Goal: Task Accomplishment & Management: Manage account settings

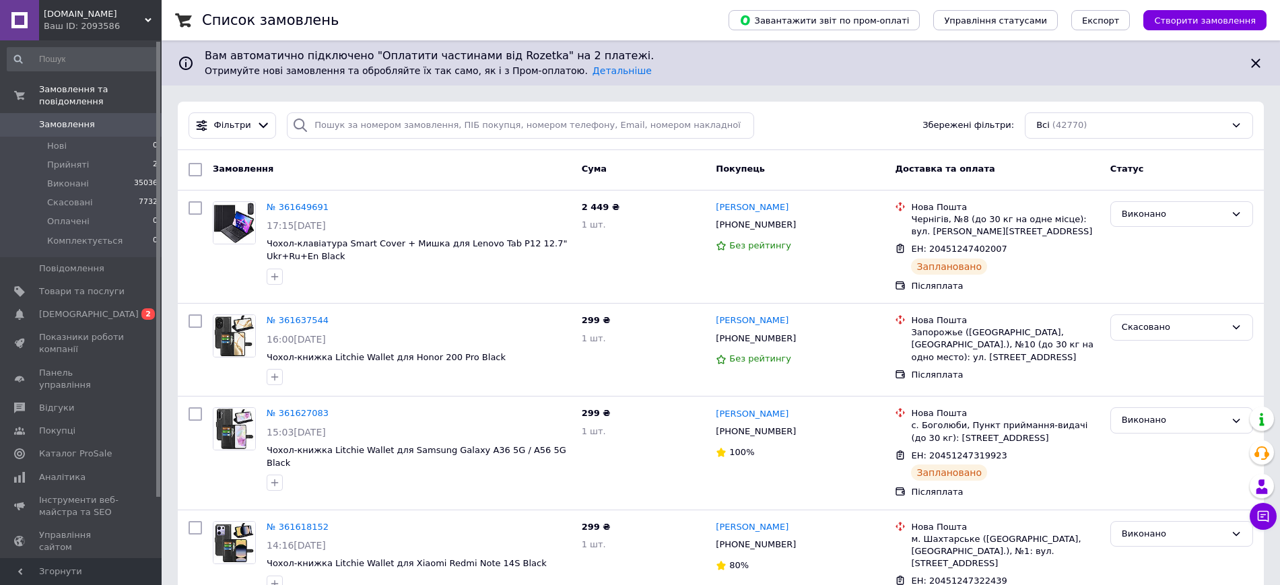
click at [139, 24] on div "Ваш ID: 2093586" at bounding box center [103, 26] width 118 height 12
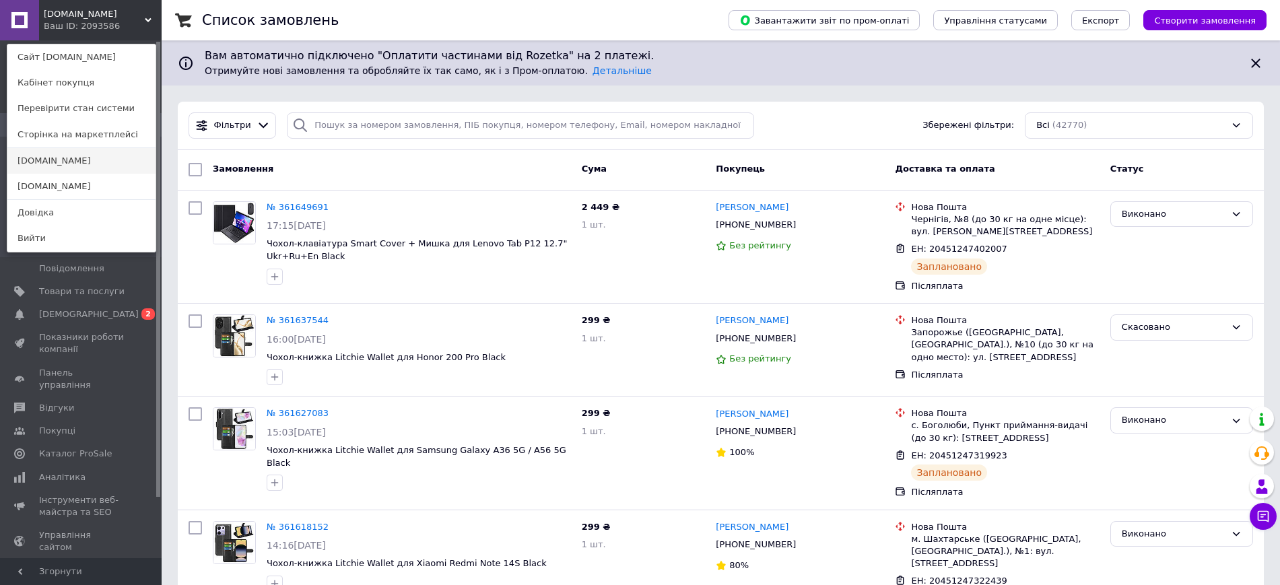
click at [114, 166] on link "[DOMAIN_NAME]" at bounding box center [81, 161] width 148 height 26
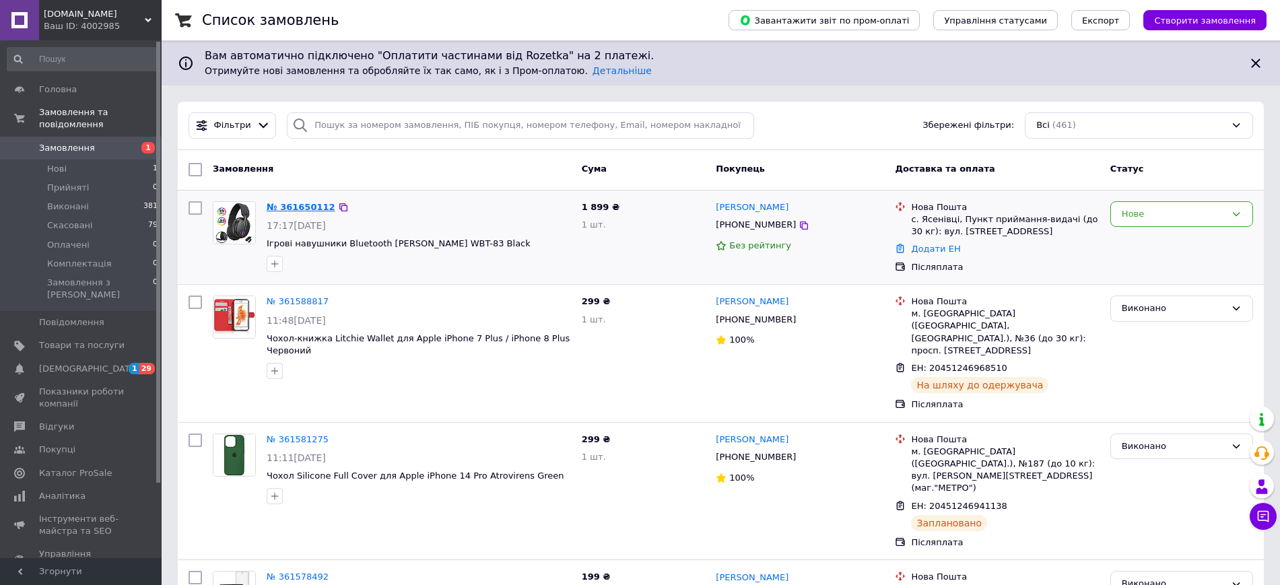
click at [291, 207] on link "№ 361650112" at bounding box center [301, 207] width 69 height 10
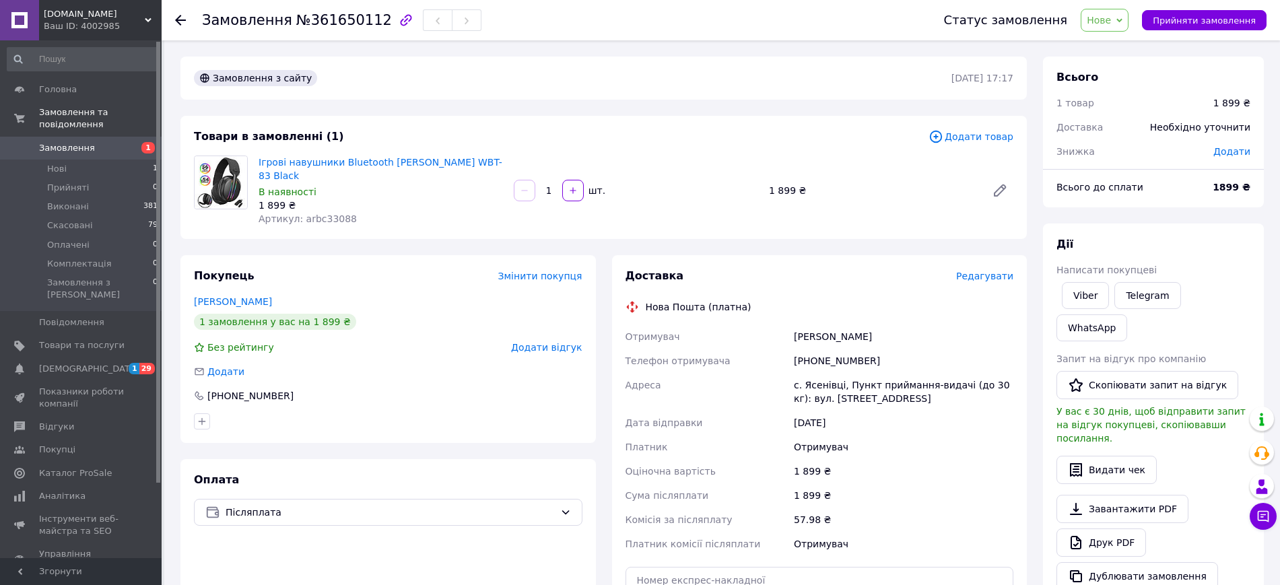
click at [849, 328] on div "Андрейко Святослав" at bounding box center [903, 336] width 225 height 24
drag, startPoint x: 849, startPoint y: 328, endPoint x: 872, endPoint y: 338, distance: 25.0
click at [870, 349] on div "+380969277904" at bounding box center [903, 361] width 225 height 24
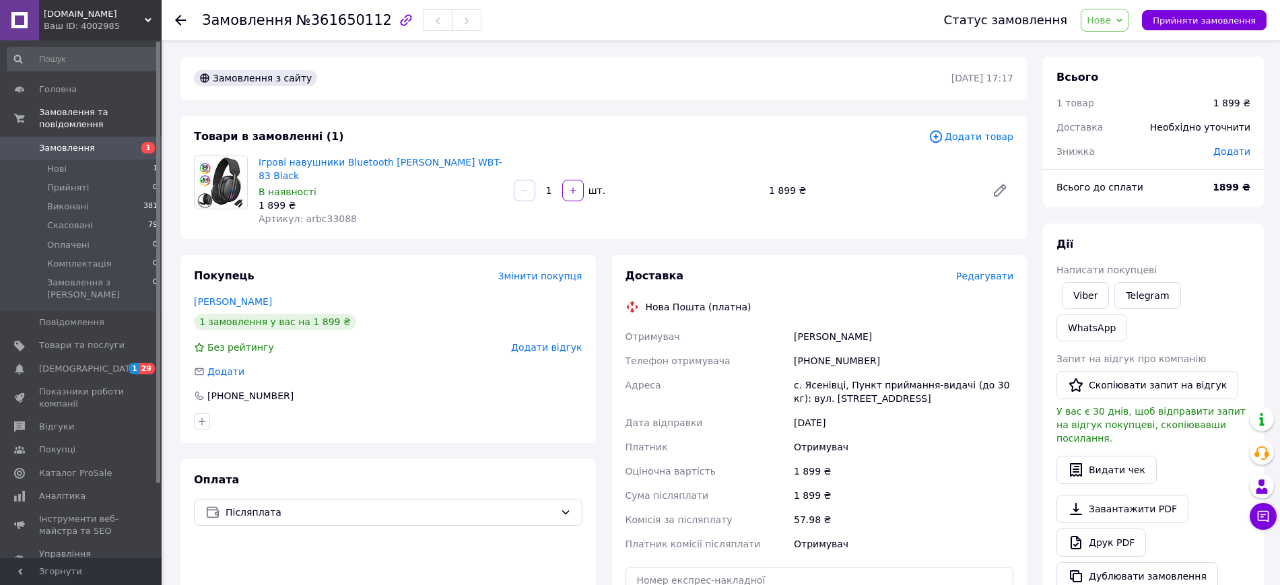
click at [1177, 9] on div "Статус замовлення Нове Прийнято Виконано Скасовано Оплачено Комплектація Прийня…" at bounding box center [1098, 20] width 336 height 23
click at [859, 324] on div "Андрейко Святослав" at bounding box center [903, 336] width 225 height 24
copy div "Андрейко Святослав"
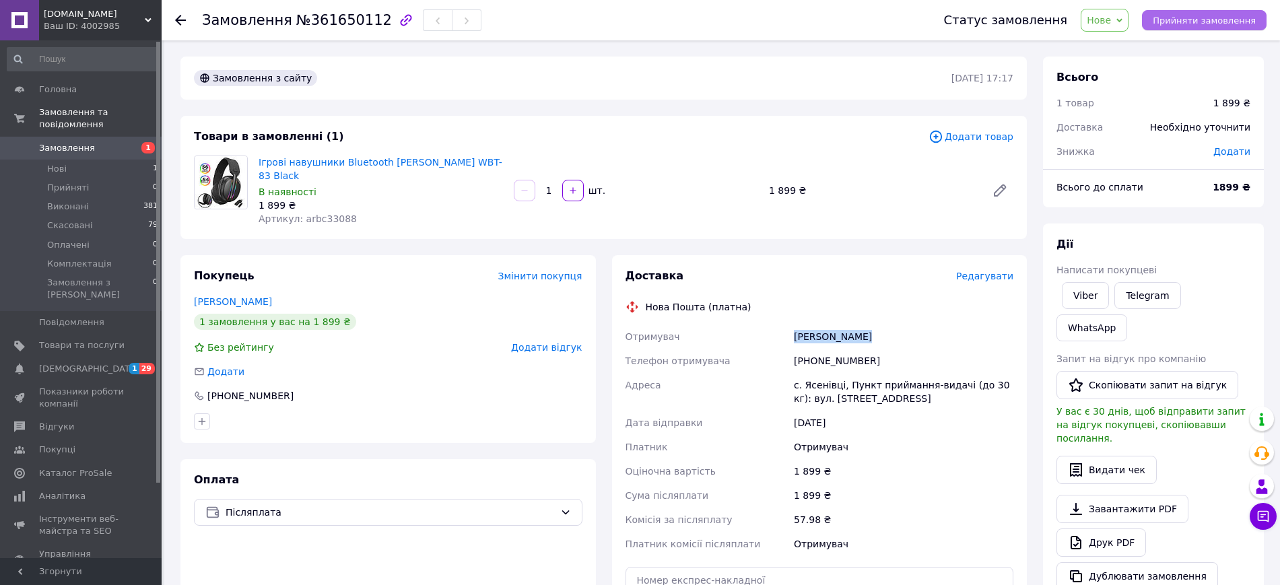
click at [1188, 15] on span "Прийняти замовлення" at bounding box center [1203, 20] width 103 height 10
copy div "Андрейко Святослав"
click at [1001, 271] on span "Редагувати" at bounding box center [984, 276] width 57 height 11
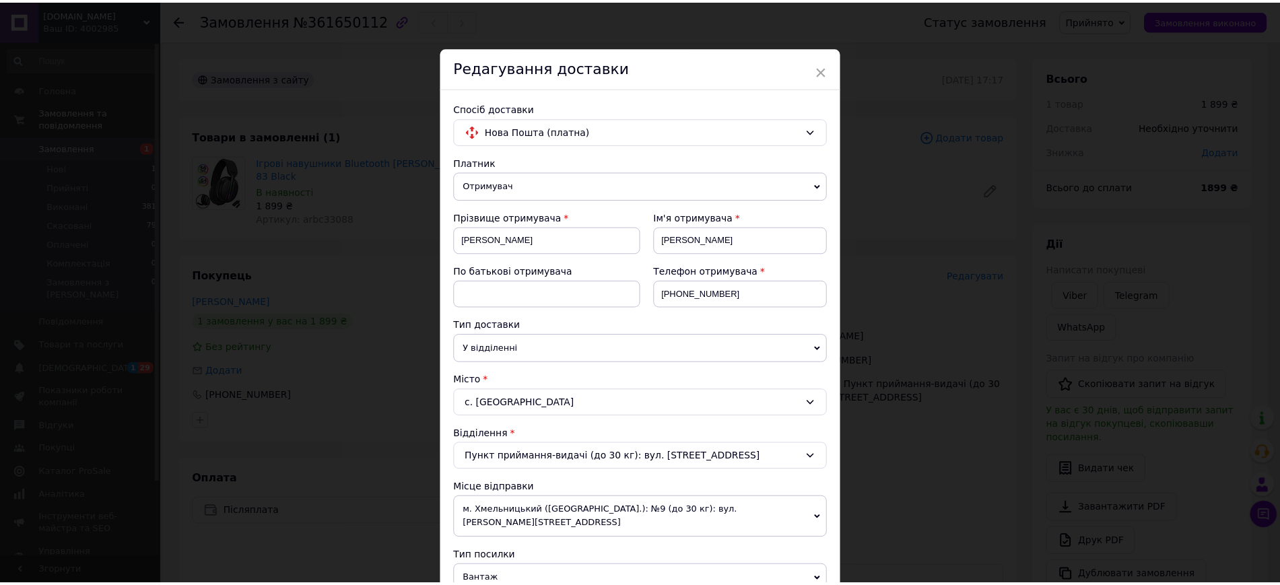
scroll to position [421, 0]
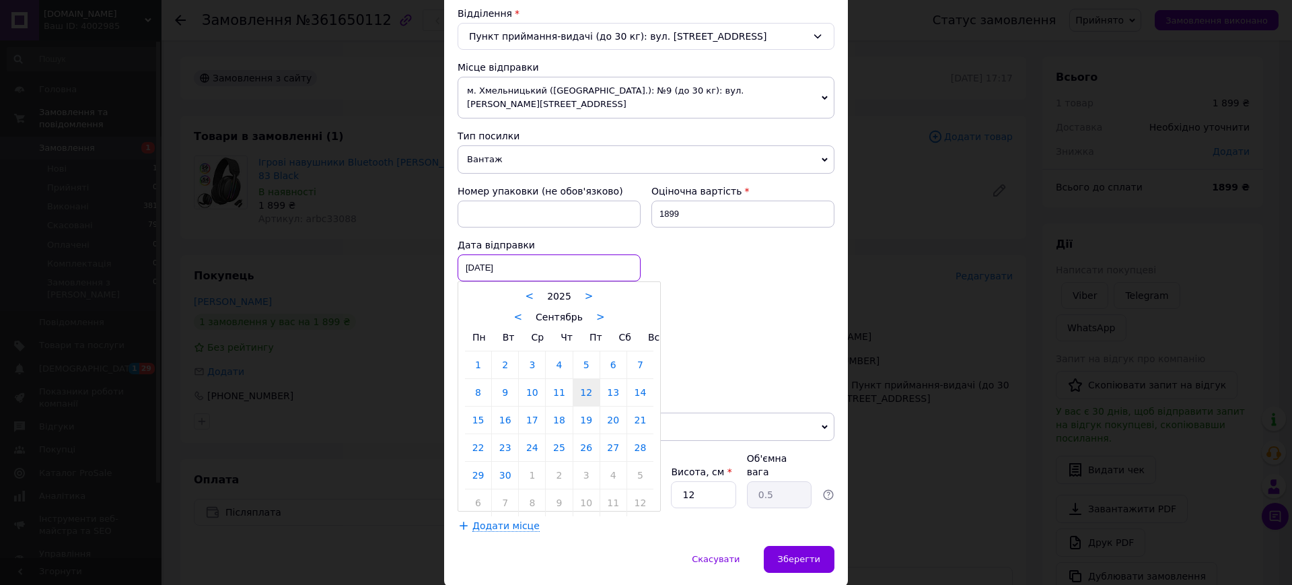
click at [523, 256] on div "[DATE] < 2025 > < Сентябрь > Пн Вт Ср Чт Пт Сб Вс 1 2 3 4 5 6 7 8 9 10 11 12 13…" at bounding box center [549, 267] width 183 height 27
click at [624, 384] on link "13" at bounding box center [613, 392] width 26 height 27
type input "[DATE]"
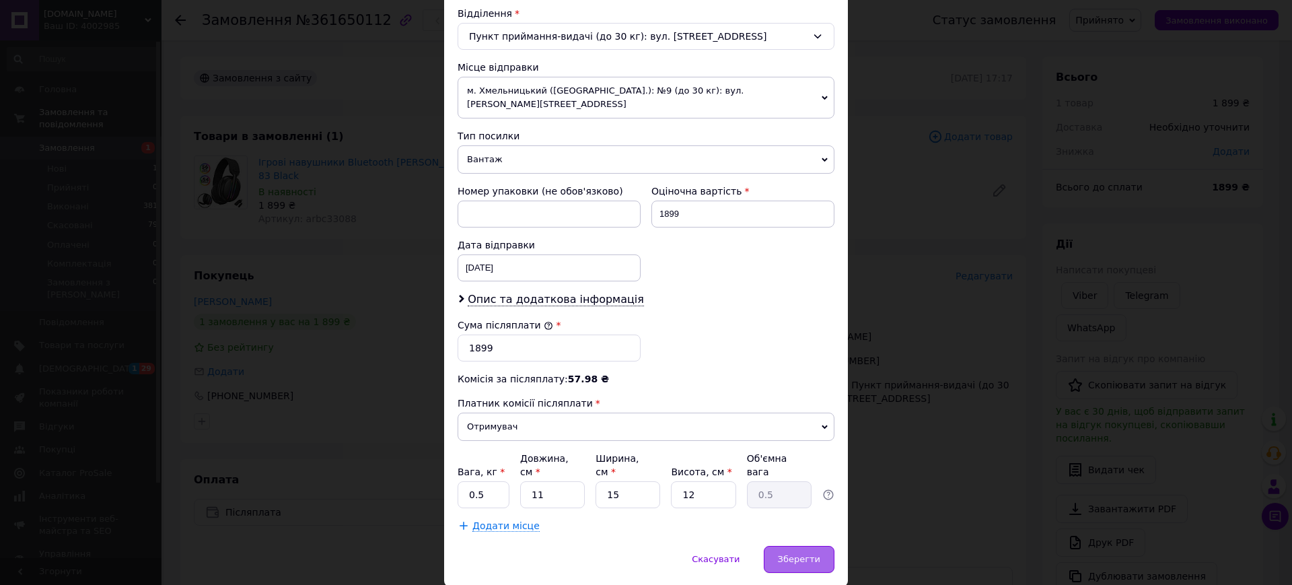
click at [789, 554] on span "Зберегти" at bounding box center [799, 559] width 42 height 10
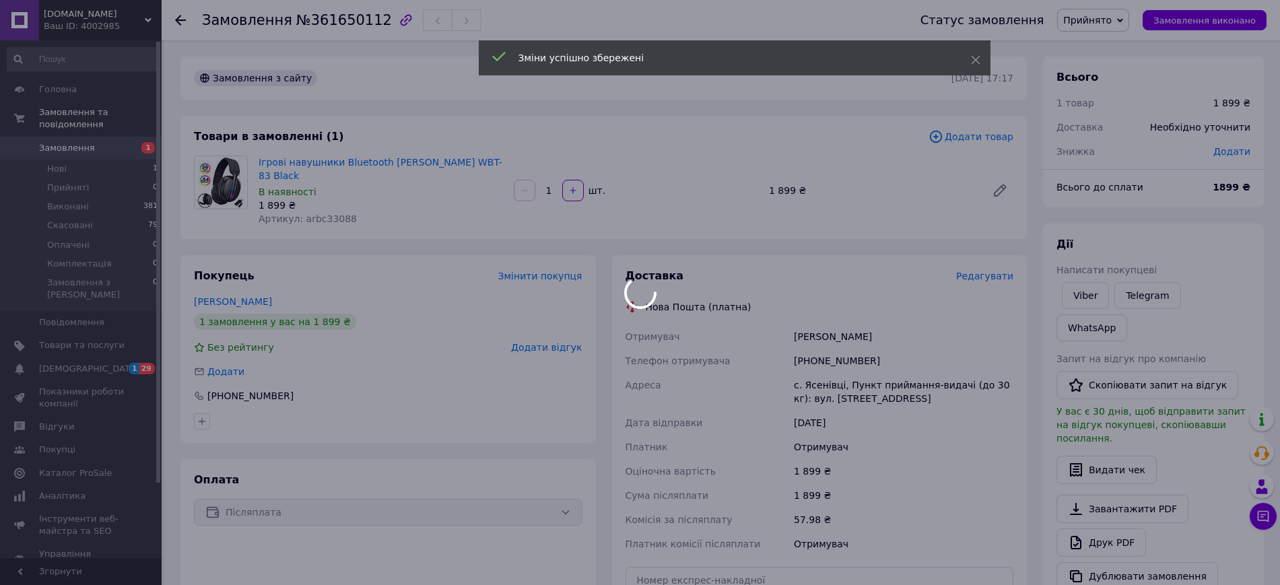
scroll to position [168, 0]
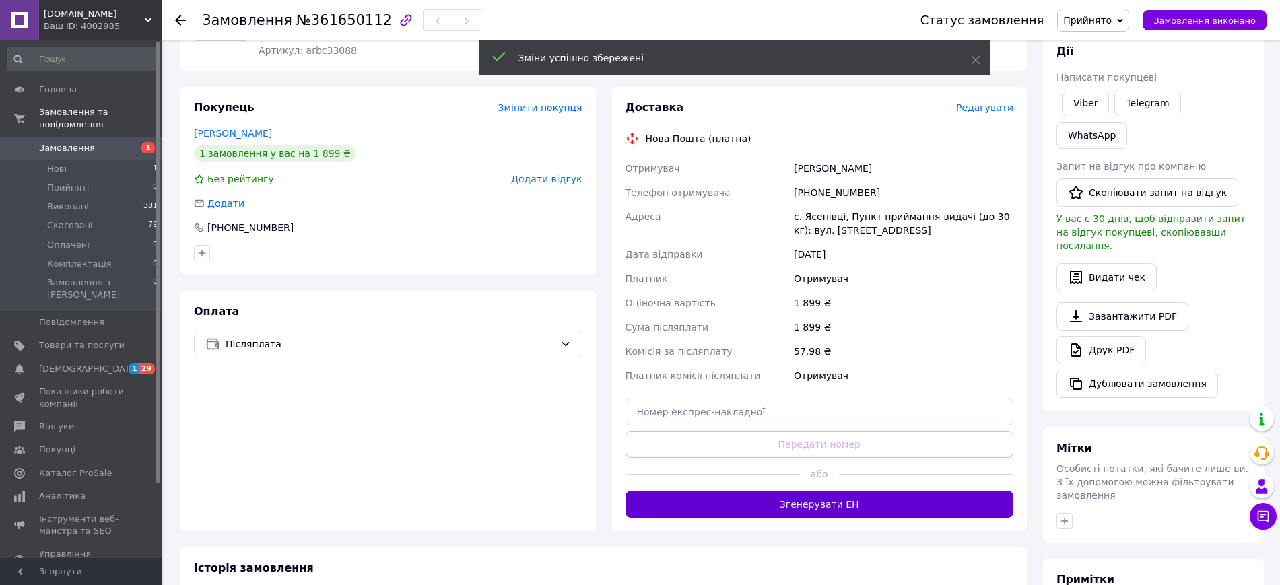
click at [804, 491] on button "Згенерувати ЕН" at bounding box center [819, 504] width 388 height 27
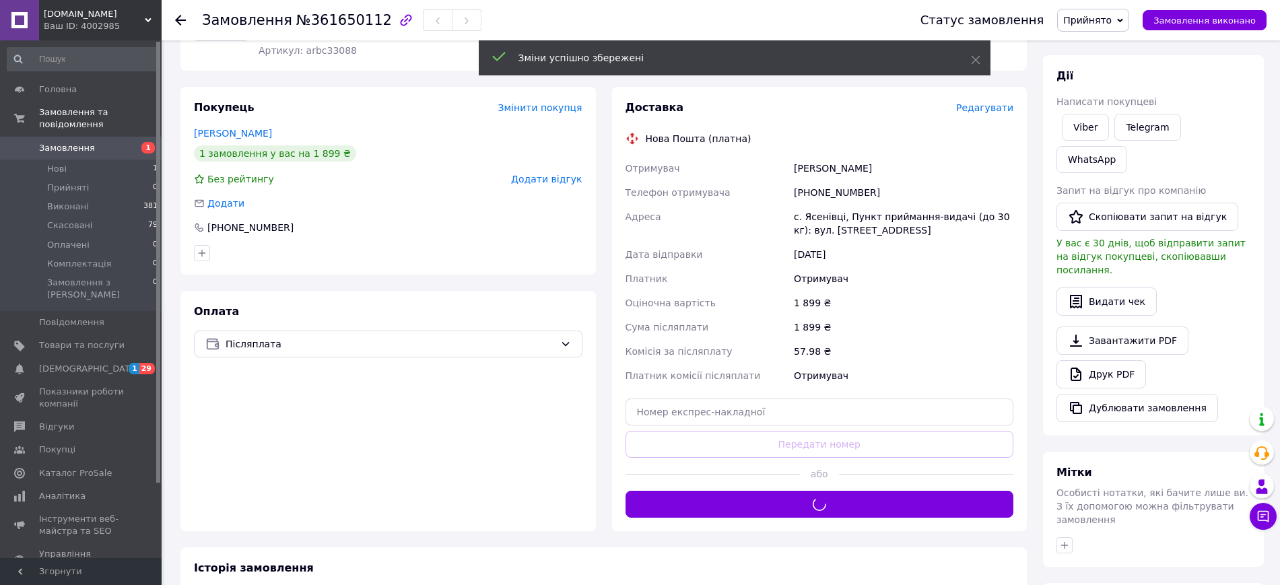
click at [843, 209] on div "с. Ясенівці, Пункт приймання-видачі (до 30 кг): вул. Заводська, 2а" at bounding box center [903, 224] width 225 height 38
copy div "с. Ясенівці, Пункт приймання-видачі (до 30 кг): вул. Заводська, 2а"
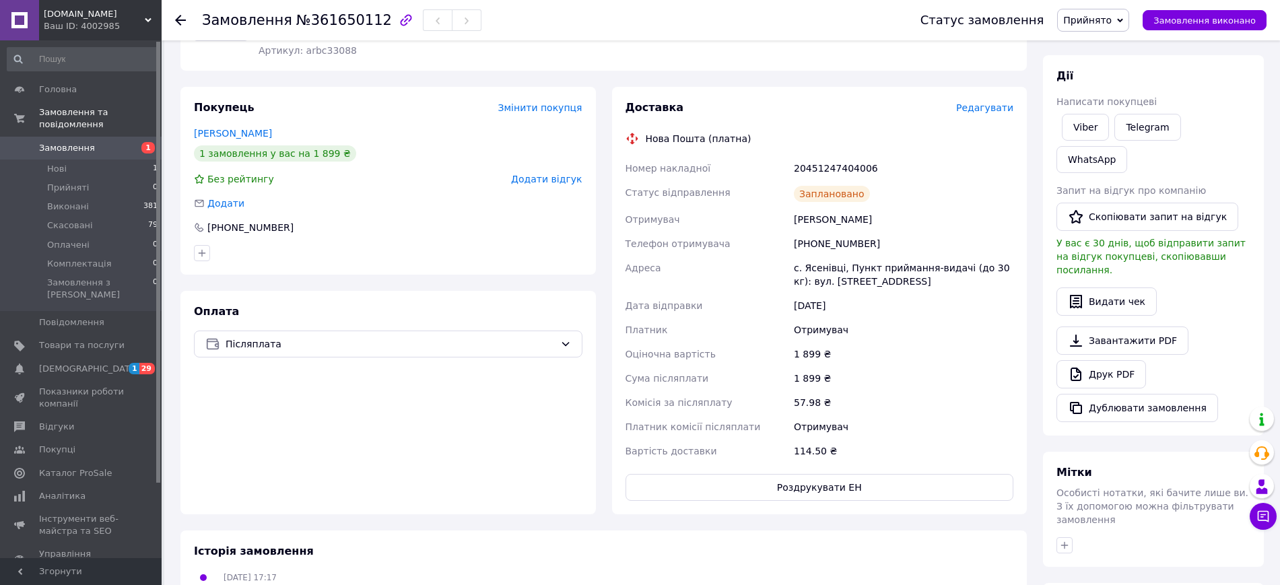
click at [821, 156] on div "20451247404006" at bounding box center [903, 168] width 225 height 24
copy div "20451247404006"
click at [1169, 20] on span "Замовлення виконано" at bounding box center [1204, 20] width 102 height 10
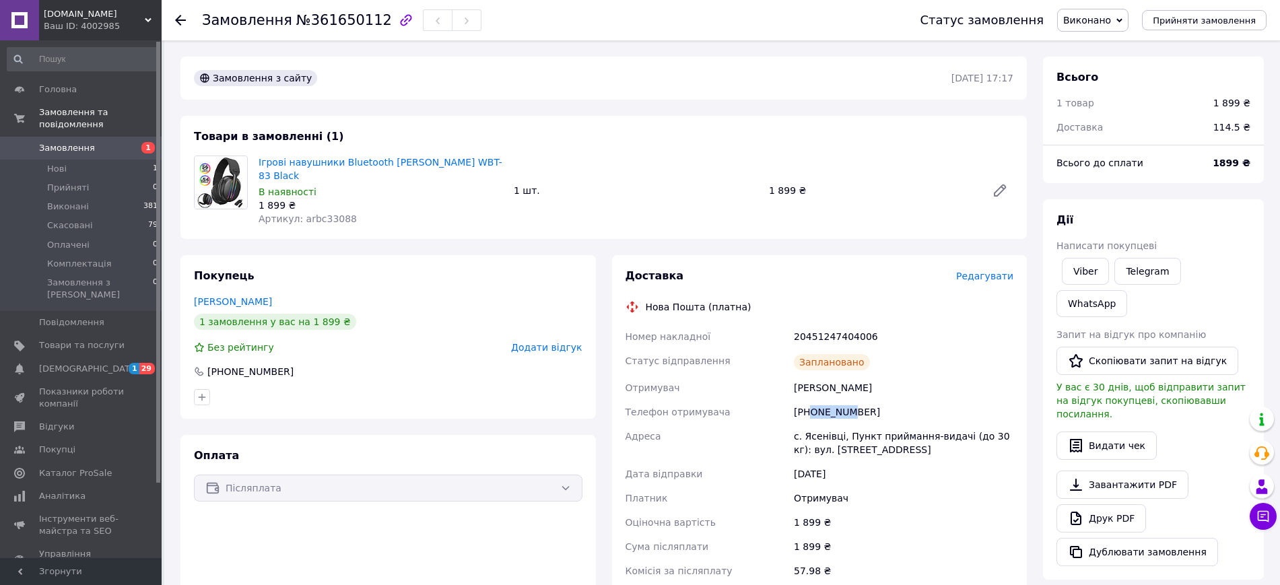
drag, startPoint x: 812, startPoint y: 401, endPoint x: 856, endPoint y: 400, distance: 43.8
click at [856, 400] on div "+380969277904" at bounding box center [903, 412] width 225 height 24
copy div "096927790"
click at [868, 400] on div "+380969277904" at bounding box center [903, 412] width 225 height 24
copy div "0969277904"
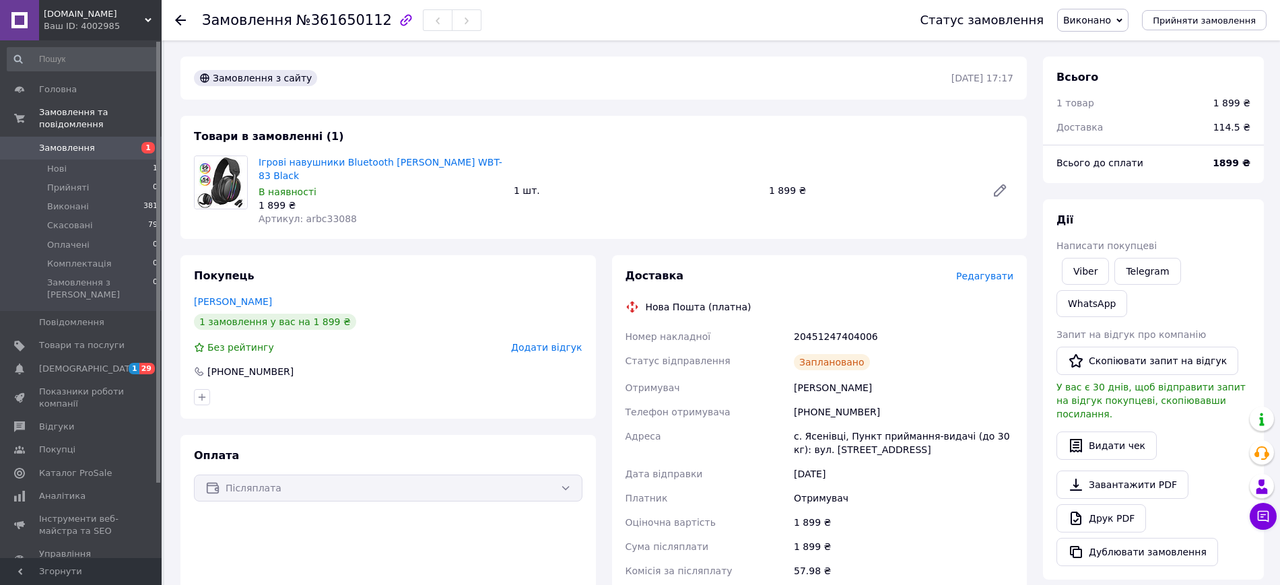
click at [123, 17] on span "[DOMAIN_NAME]" at bounding box center [94, 14] width 101 height 12
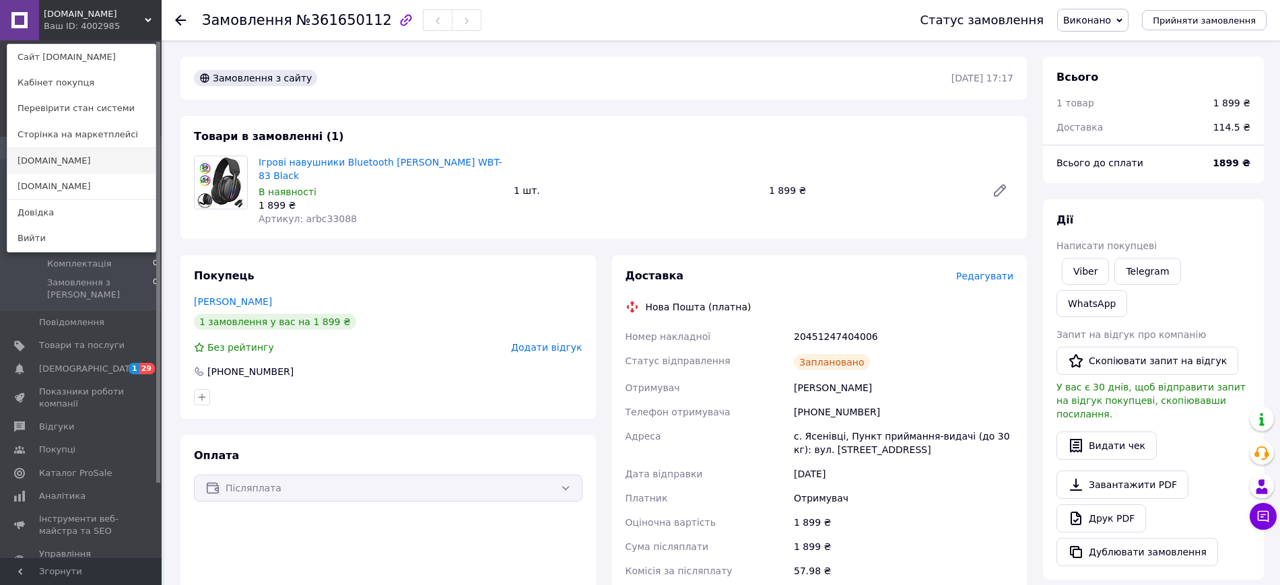
click at [109, 162] on link "[DOMAIN_NAME]" at bounding box center [81, 161] width 148 height 26
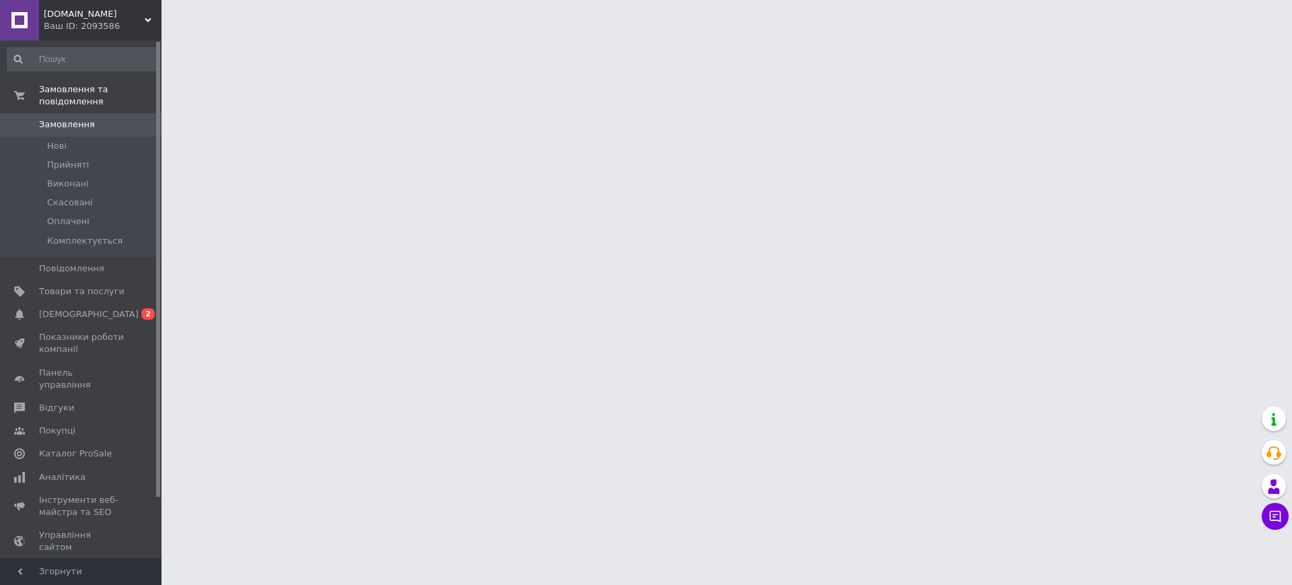
click at [160, 31] on div "Ваш ID: 2093586" at bounding box center [103, 26] width 118 height 12
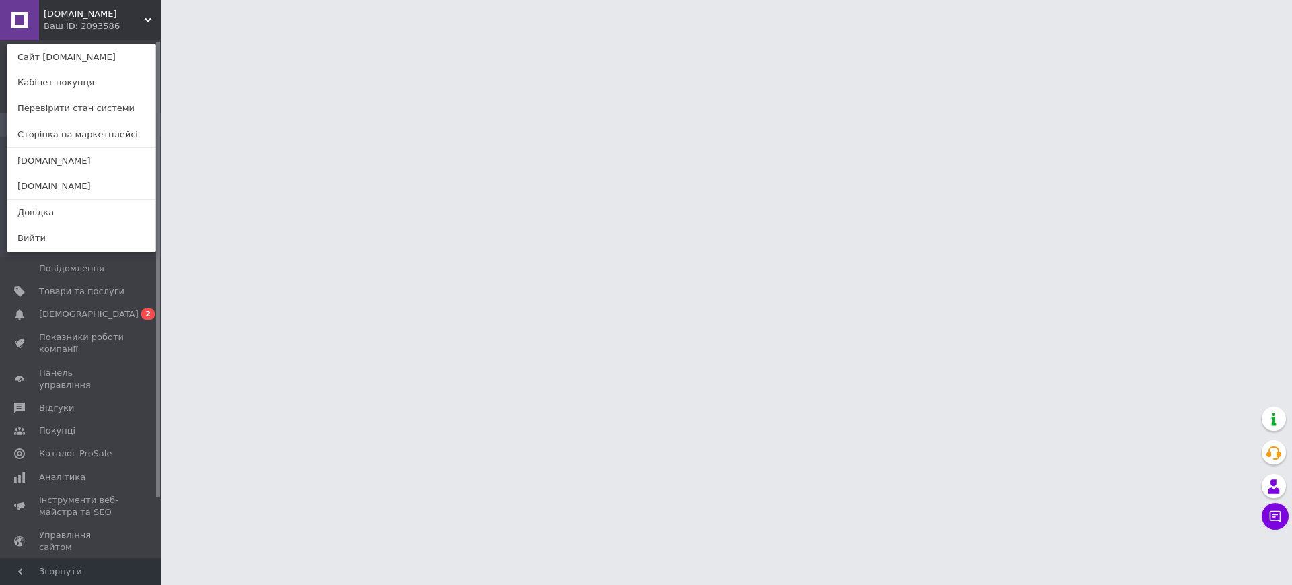
drag, startPoint x: 90, startPoint y: 178, endPoint x: 155, endPoint y: 85, distance: 113.9
click at [90, 178] on link "[DOMAIN_NAME]" at bounding box center [81, 187] width 148 height 26
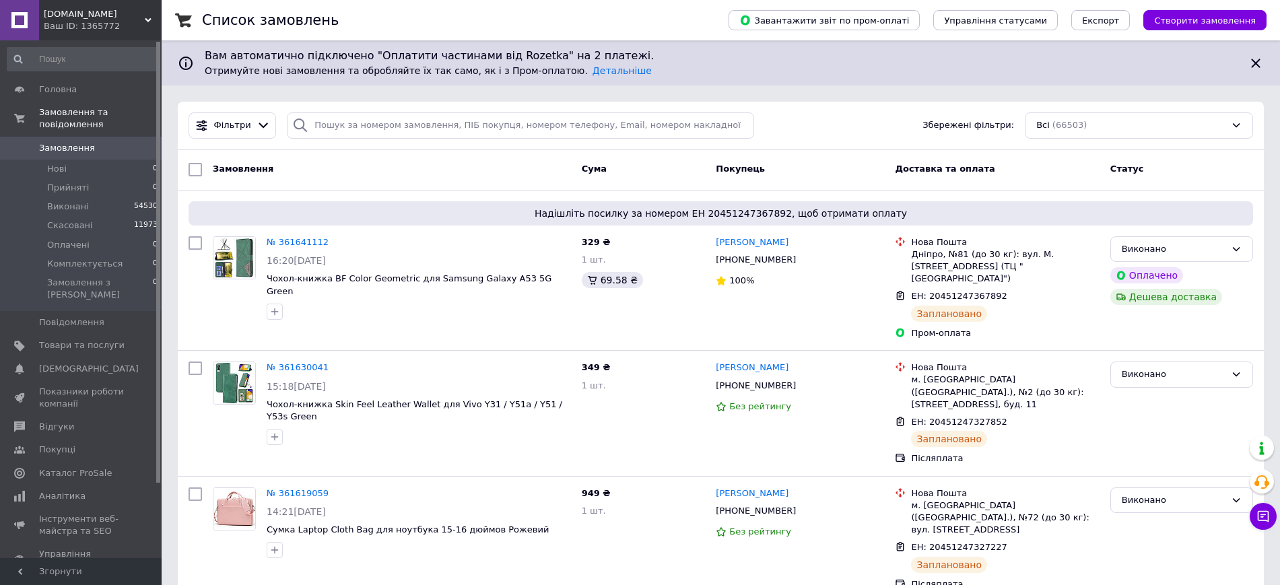
drag, startPoint x: 110, startPoint y: 319, endPoint x: 200, endPoint y: 116, distance: 222.4
click at [110, 339] on span "Товари та послуги" at bounding box center [81, 345] width 85 height 12
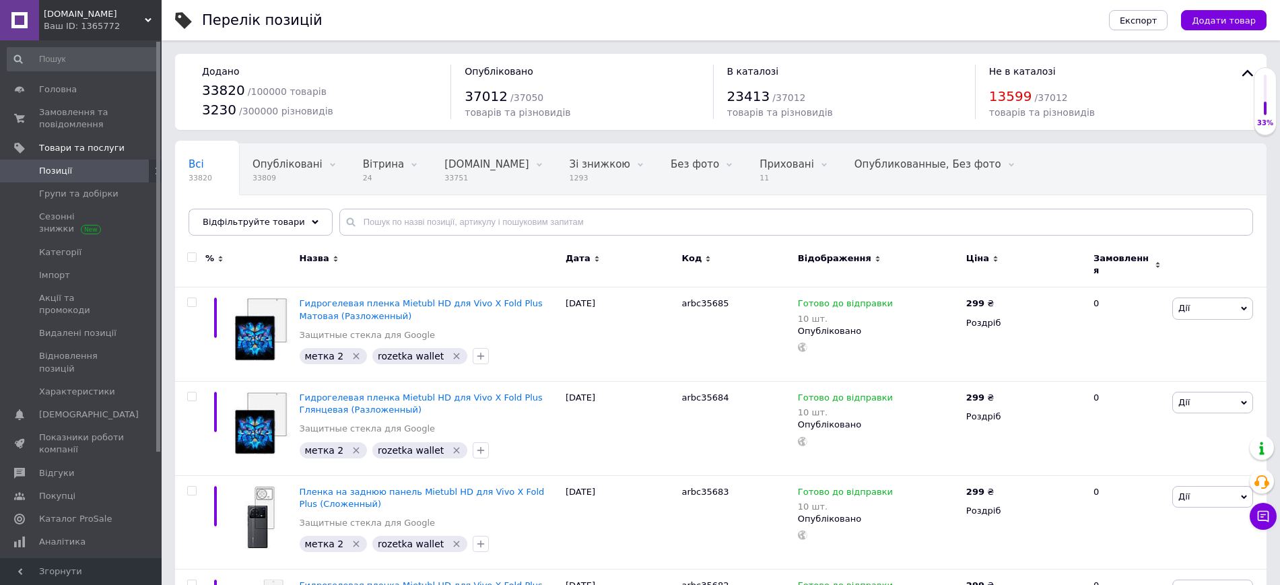
click at [79, 46] on div "Головна Замовлення та повідомлення 0 0 Товари та послуги Позиції Групи та добір…" at bounding box center [83, 301] width 166 height 522
click at [80, 26] on div "Ваш ID: 1365772" at bounding box center [103, 26] width 118 height 12
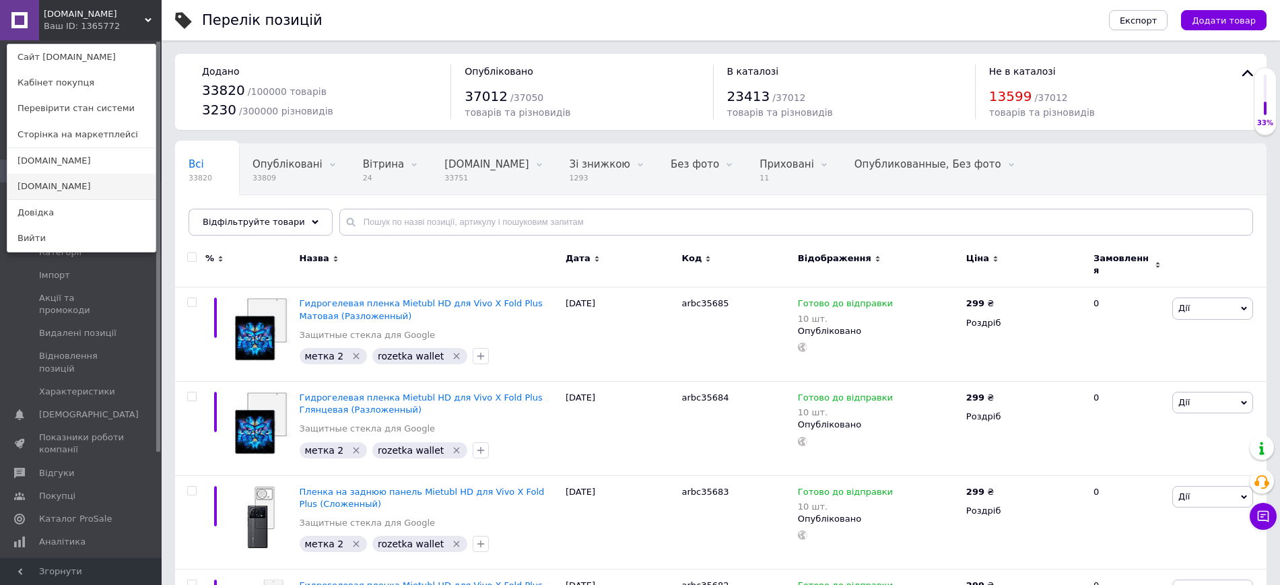
click at [73, 180] on link "[DOMAIN_NAME]" at bounding box center [81, 187] width 148 height 26
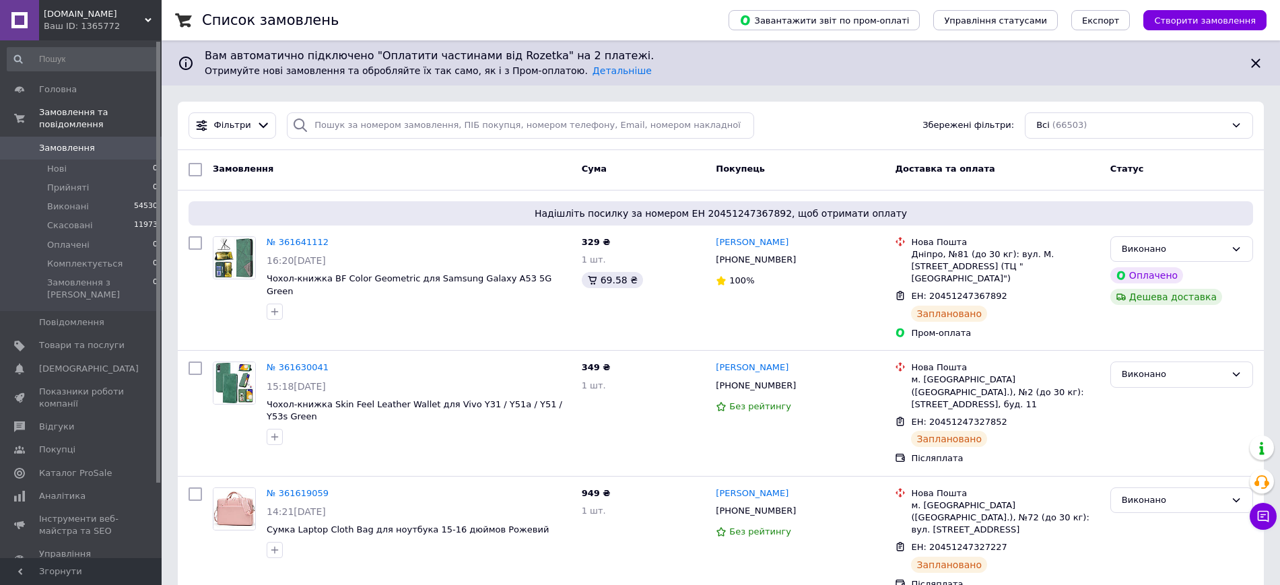
drag, startPoint x: 82, startPoint y: 318, endPoint x: 198, endPoint y: 7, distance: 331.9
click at [82, 339] on span "Товари та послуги" at bounding box center [81, 345] width 85 height 12
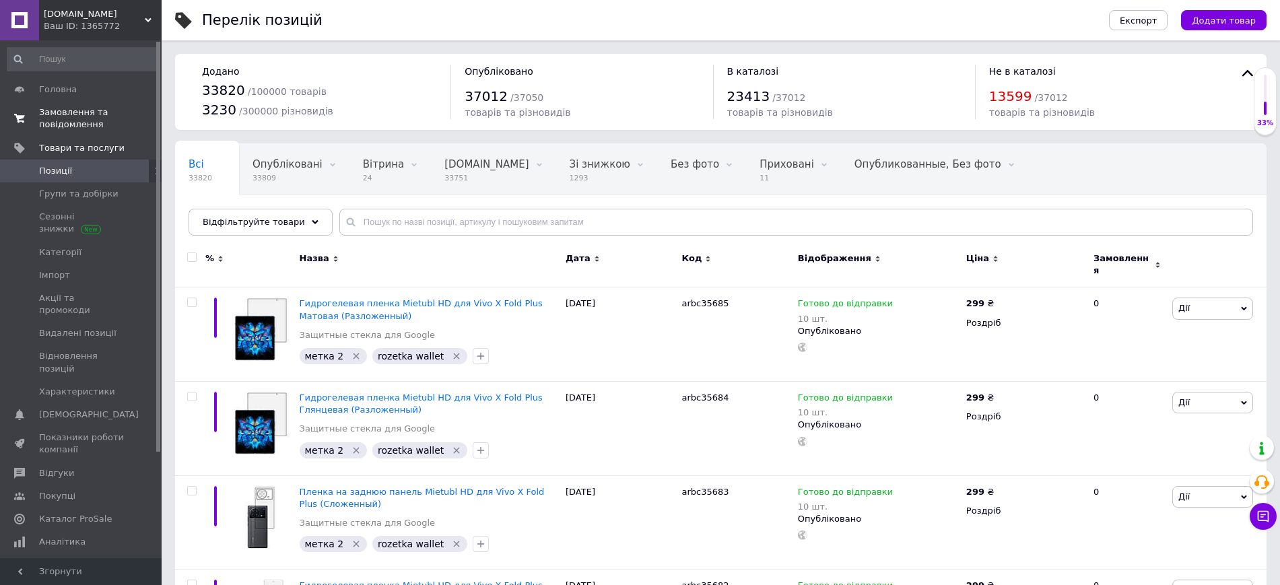
click at [94, 106] on span "Замовлення та повідомлення" at bounding box center [81, 118] width 85 height 24
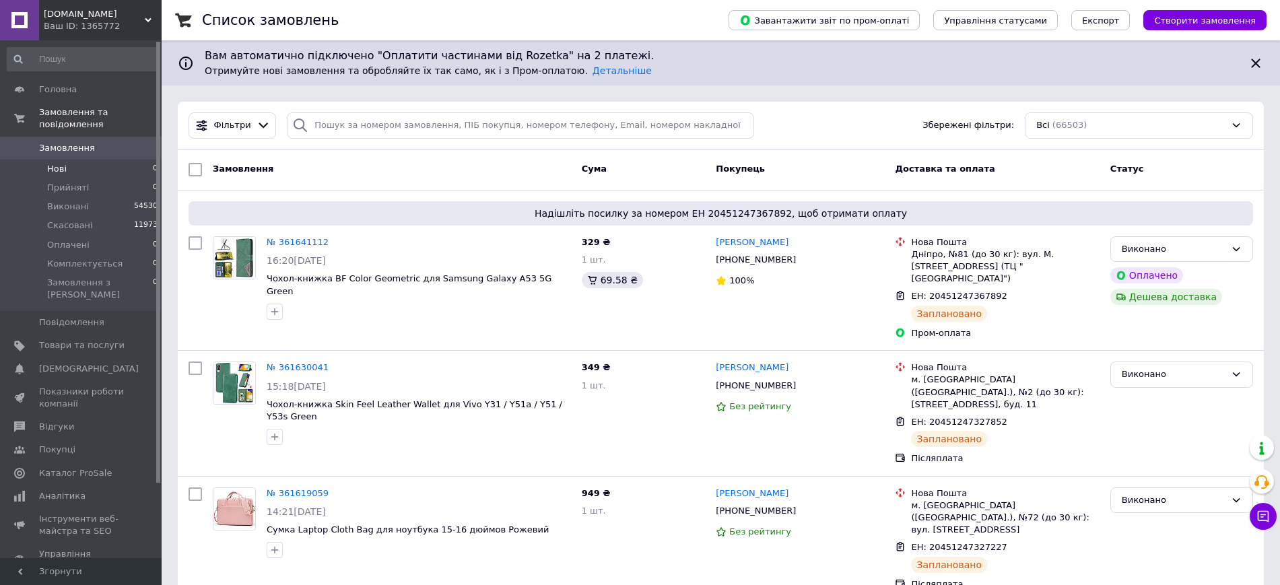
click at [113, 160] on li "Нові 0" at bounding box center [83, 169] width 166 height 19
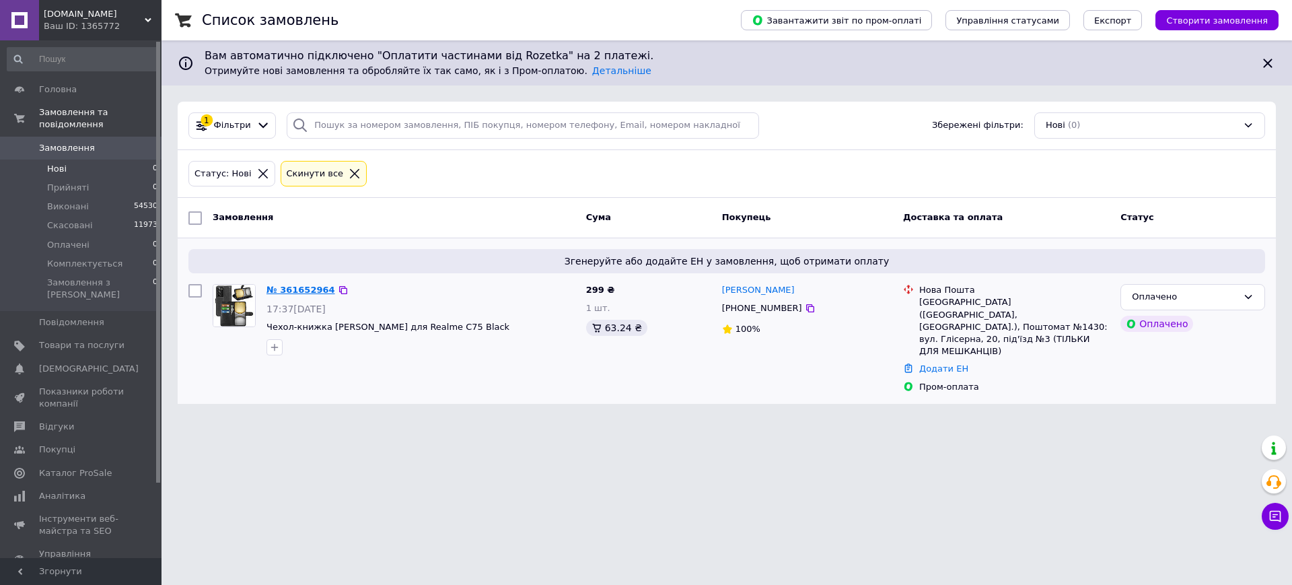
click at [299, 286] on link "№ 361652964" at bounding box center [301, 290] width 69 height 10
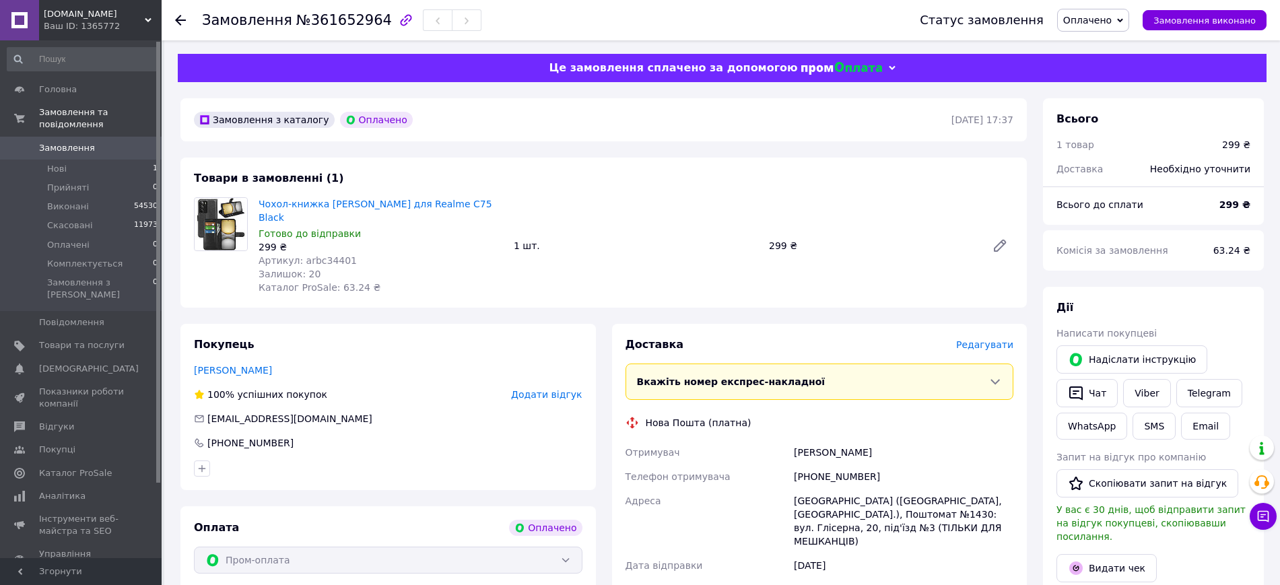
click at [969, 339] on span "Редагувати" at bounding box center [984, 344] width 57 height 11
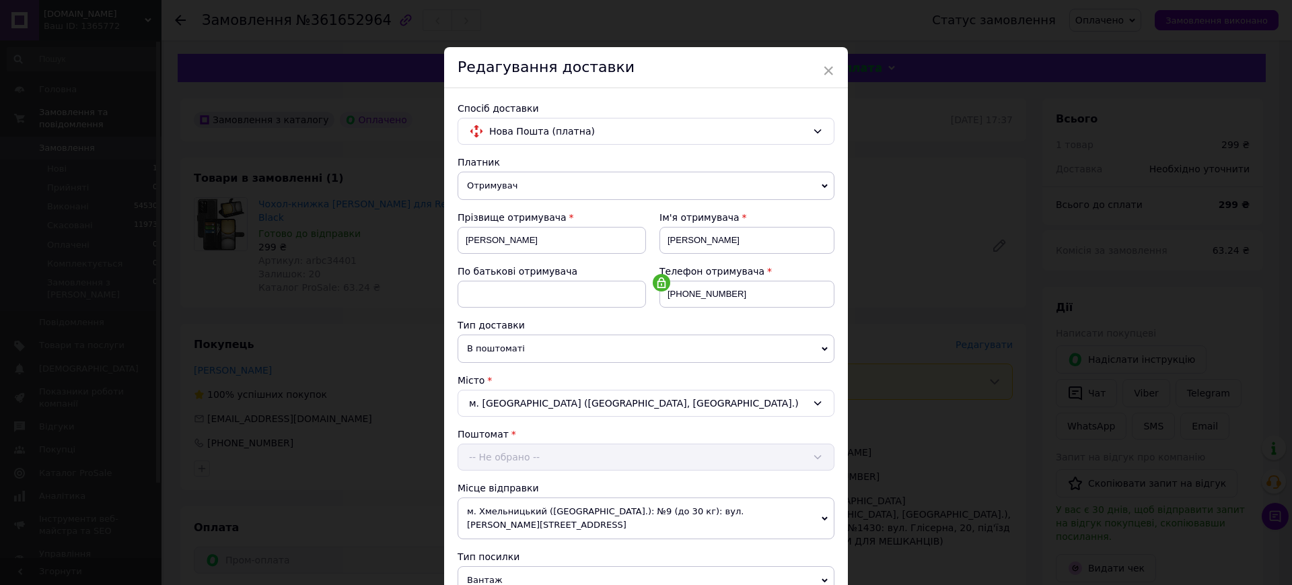
scroll to position [309, 0]
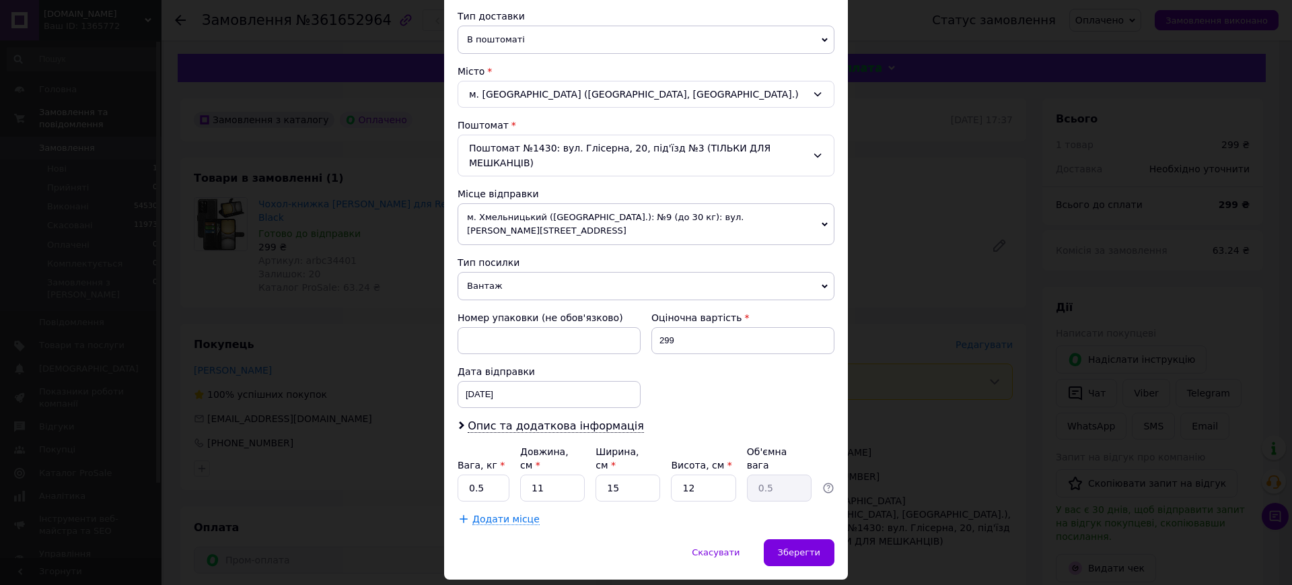
click at [503, 272] on span "Вантаж" at bounding box center [646, 286] width 377 height 28
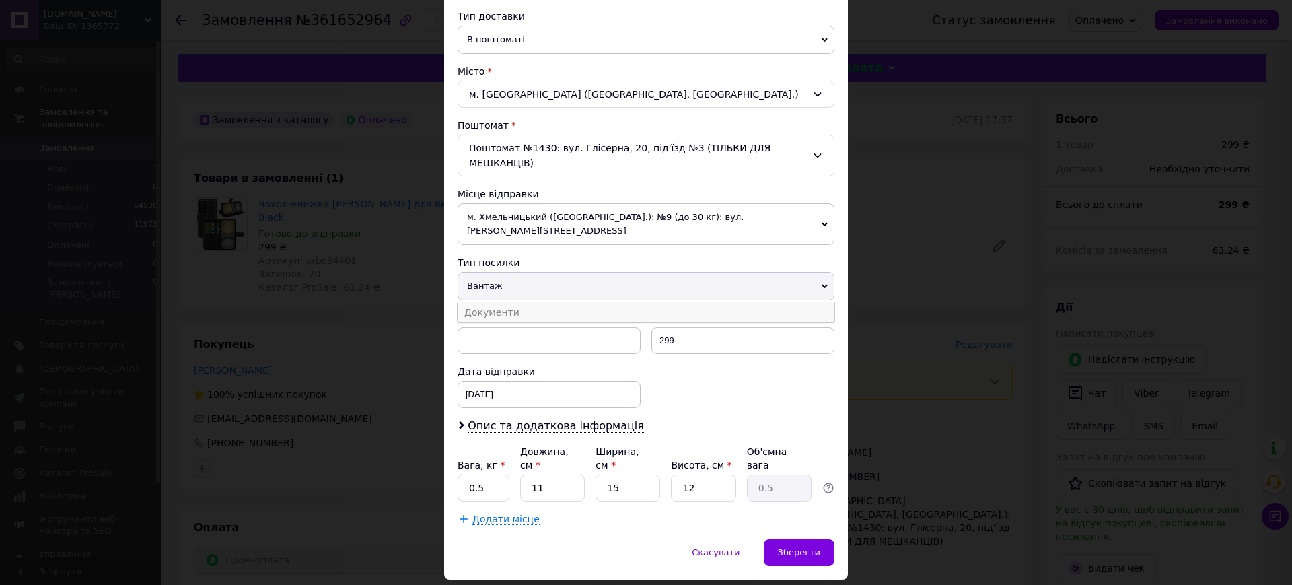
click at [504, 302] on li "Документи" at bounding box center [646, 312] width 377 height 20
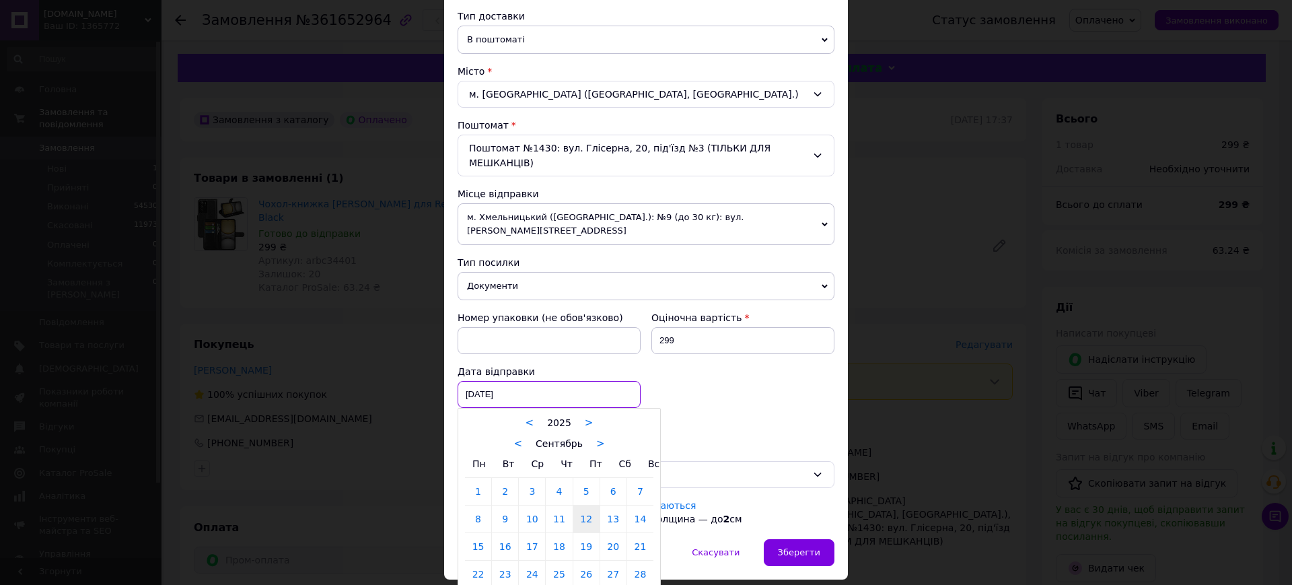
click at [508, 381] on div "[DATE] < 2025 > < Сентябрь > Пн Вт Ср Чт Пт Сб Вс 1 2 3 4 5 6 7 8 9 10 11 12 13…" at bounding box center [549, 394] width 183 height 27
click at [607, 506] on link "13" at bounding box center [613, 519] width 26 height 27
type input "[DATE]"
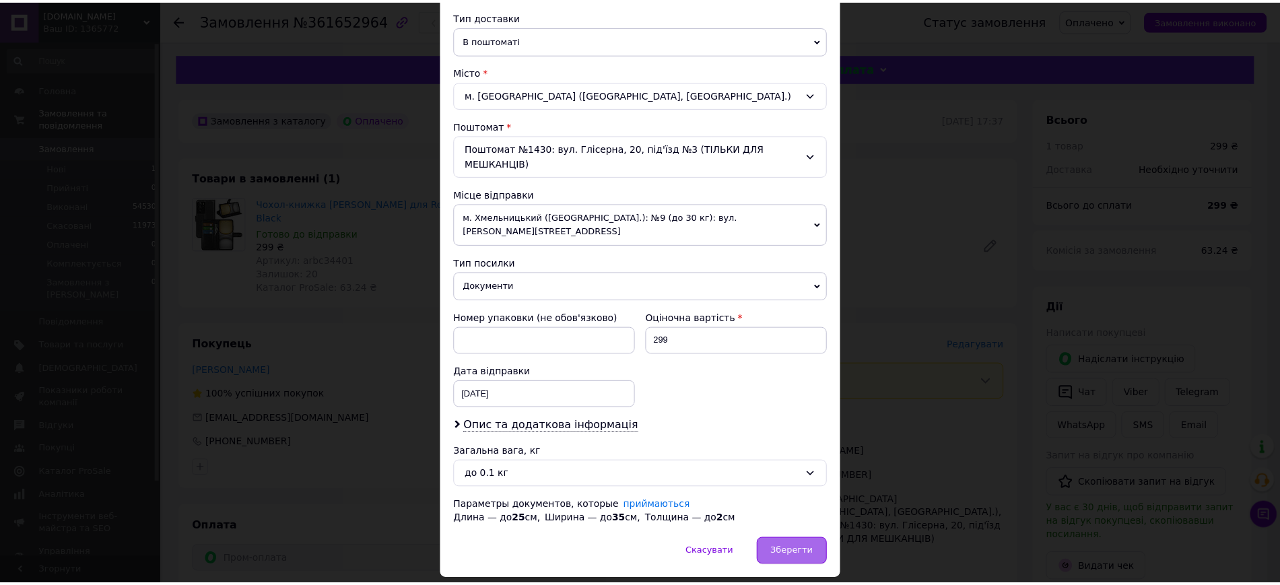
scroll to position [322, 0]
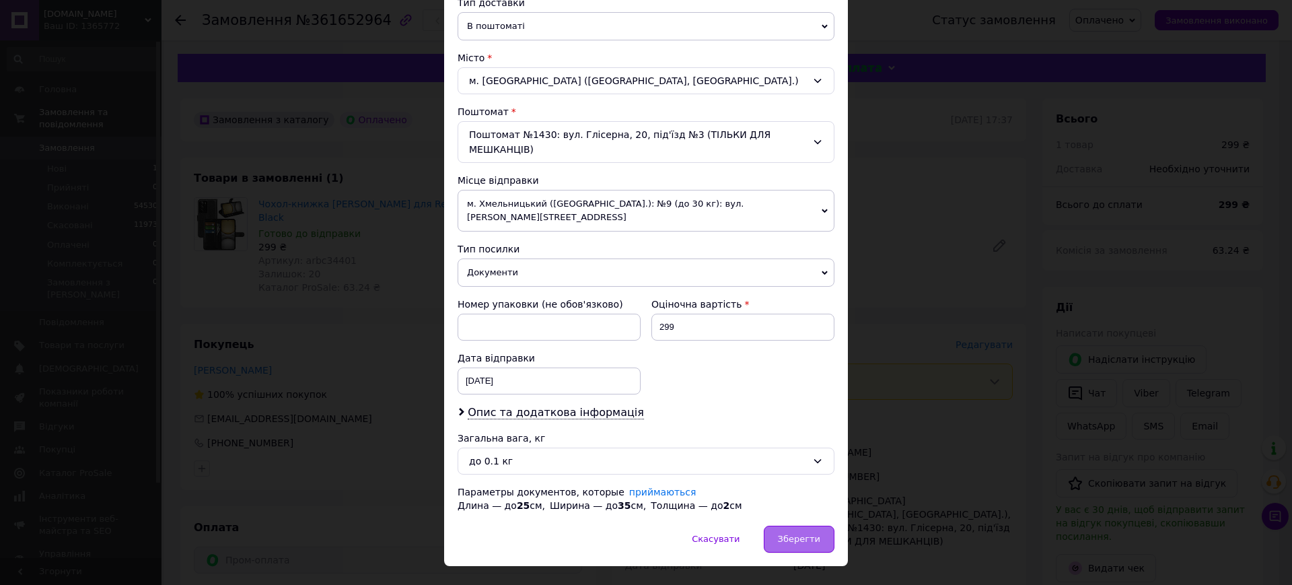
click at [796, 534] on span "Зберегти" at bounding box center [799, 539] width 42 height 10
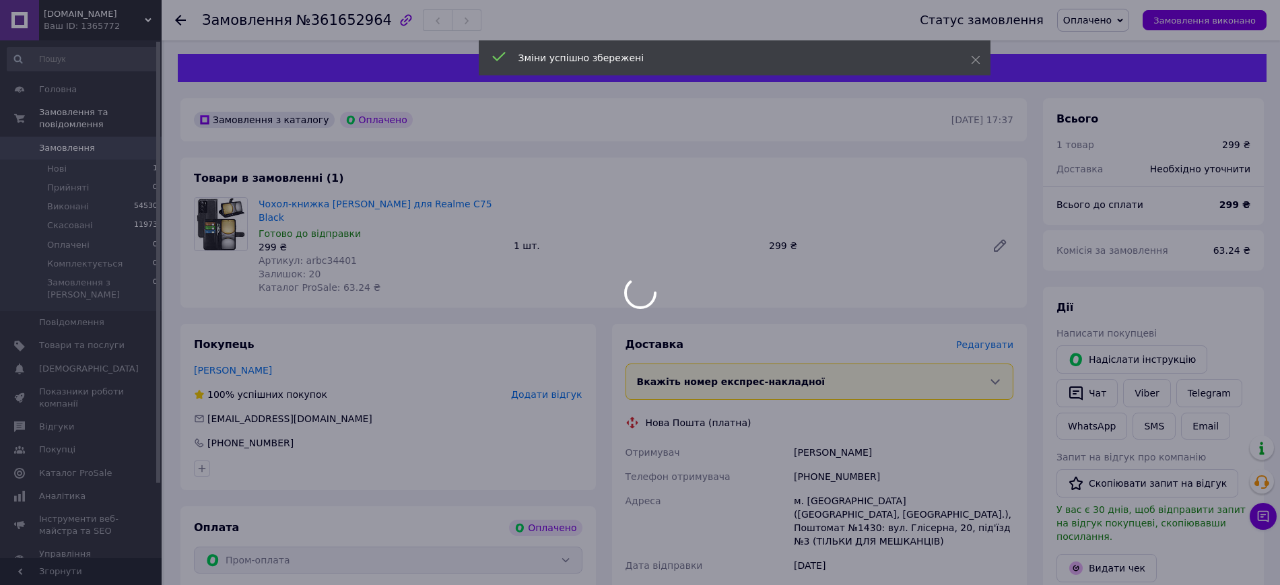
scroll to position [252, 0]
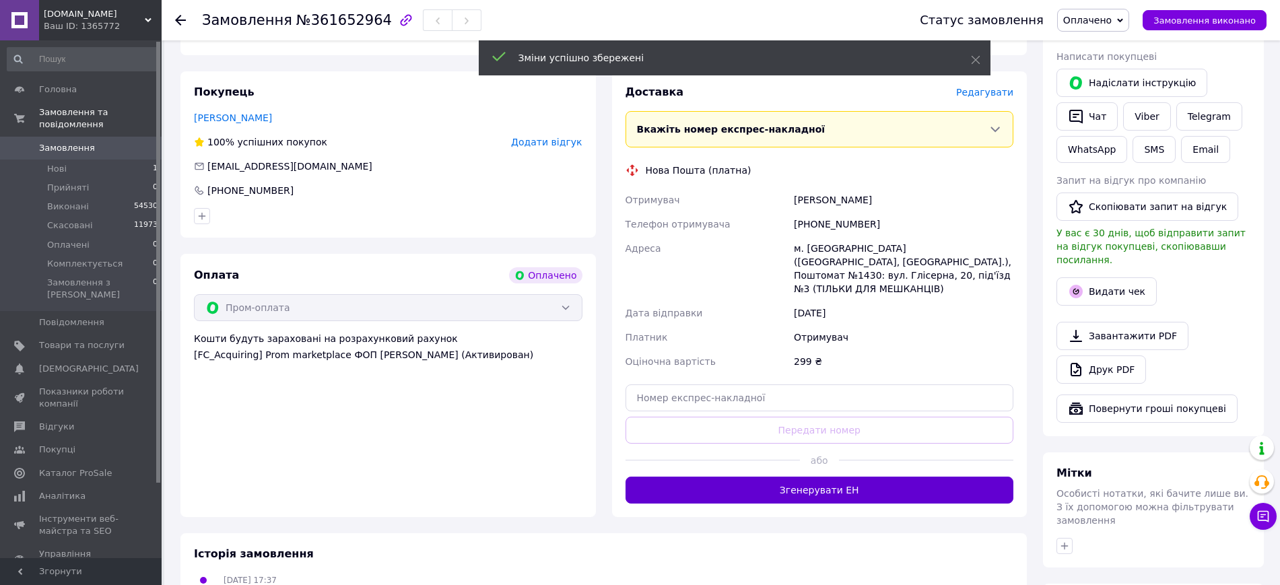
click at [794, 477] on button "Згенерувати ЕН" at bounding box center [819, 490] width 388 height 27
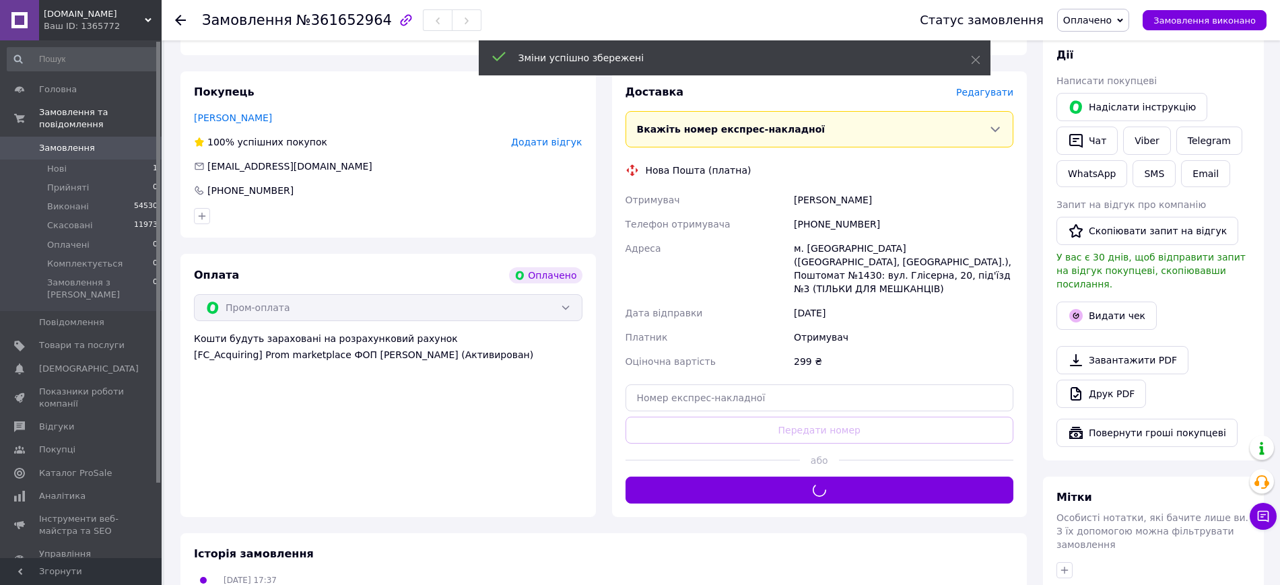
click at [848, 263] on div "м. [GEOGRAPHIC_DATA] ([GEOGRAPHIC_DATA], [GEOGRAPHIC_DATA].), Поштомат №1430: в…" at bounding box center [903, 268] width 225 height 65
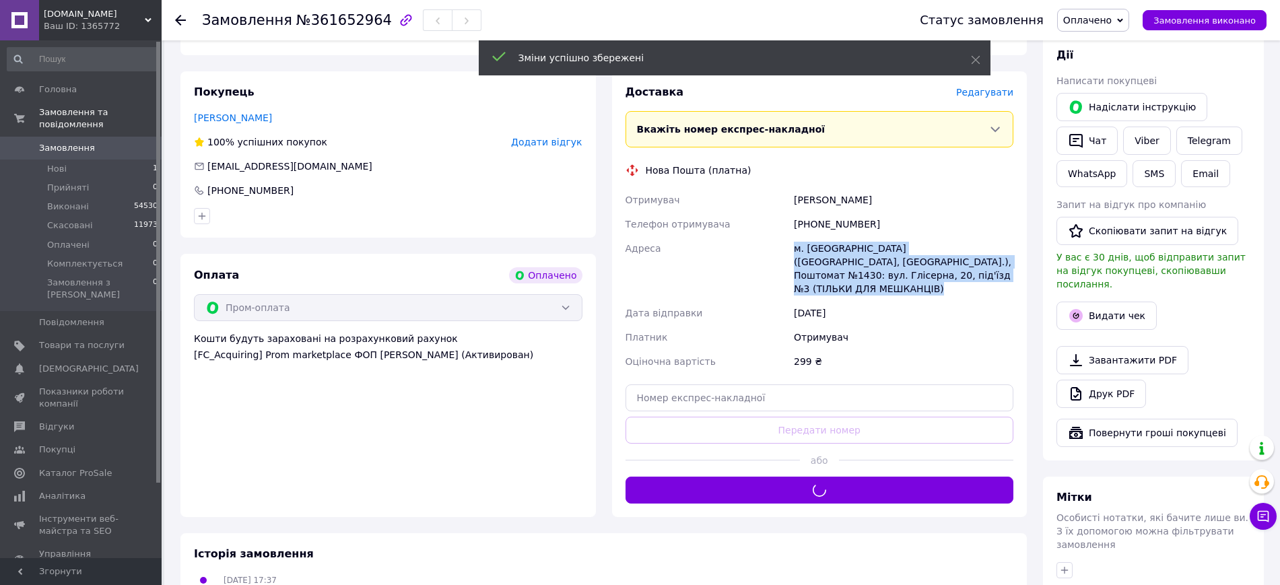
click at [848, 263] on div "м. [GEOGRAPHIC_DATA] ([GEOGRAPHIC_DATA], [GEOGRAPHIC_DATA].), Поштомат №1430: в…" at bounding box center [903, 268] width 225 height 65
copy div "м. [GEOGRAPHIC_DATA] ([GEOGRAPHIC_DATA], [GEOGRAPHIC_DATA].), Поштомат №1430: в…"
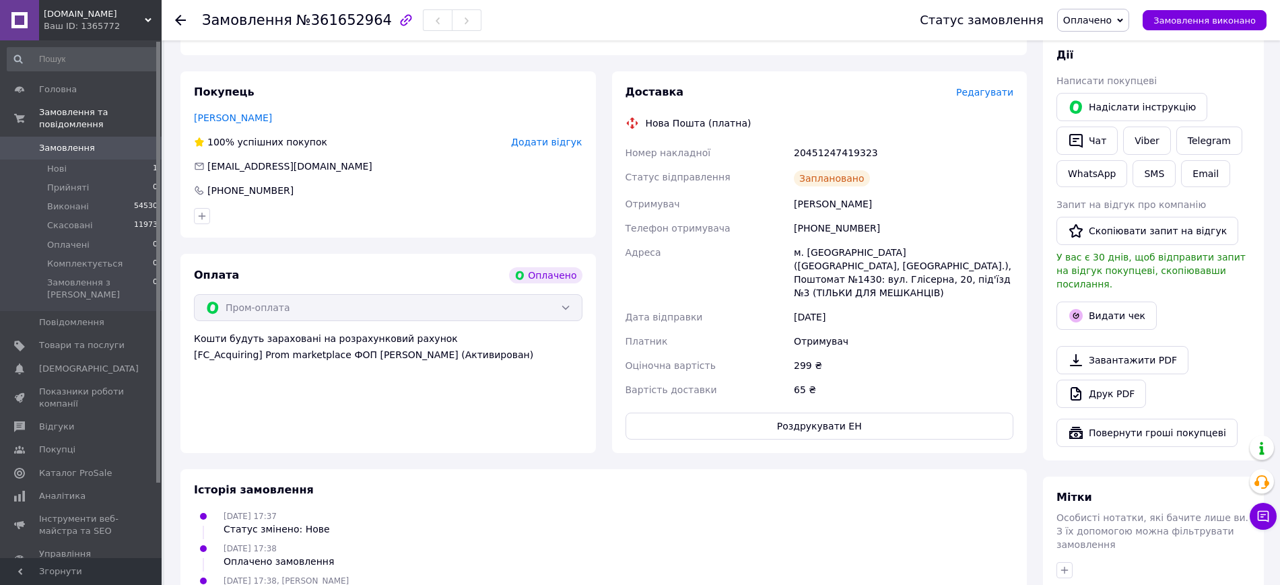
click at [843, 165] on div "Заплановано" at bounding box center [903, 178] width 225 height 27
click at [842, 141] on div "20451247419323" at bounding box center [903, 153] width 225 height 24
copy div "20451247419323"
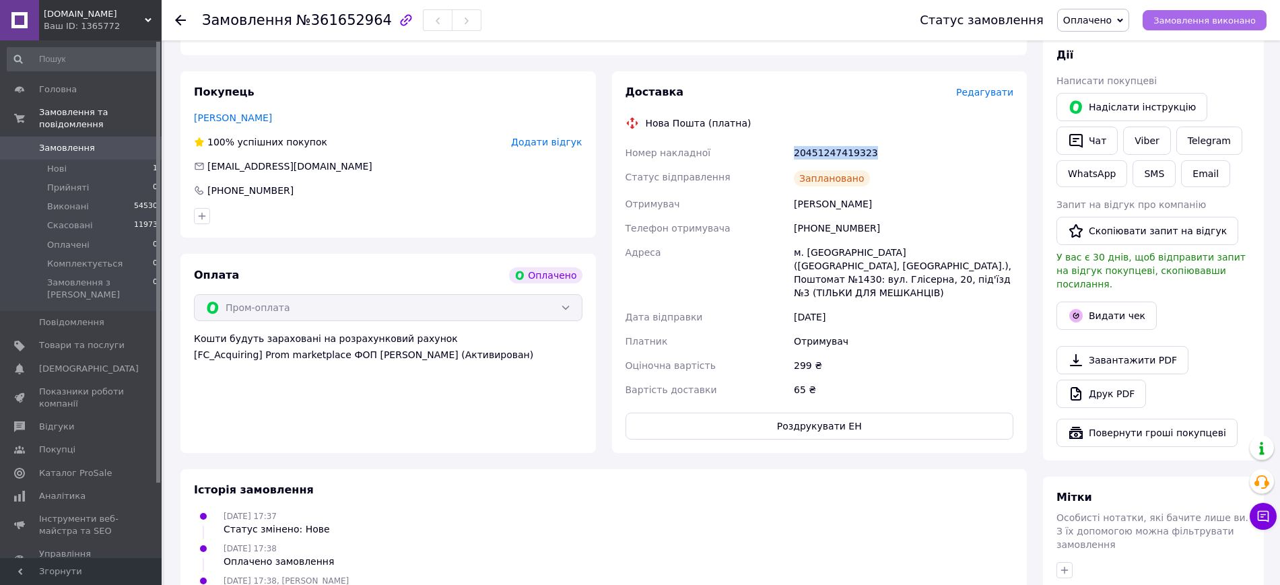
click at [1156, 19] on button "Замовлення виконано" at bounding box center [1204, 20] width 124 height 20
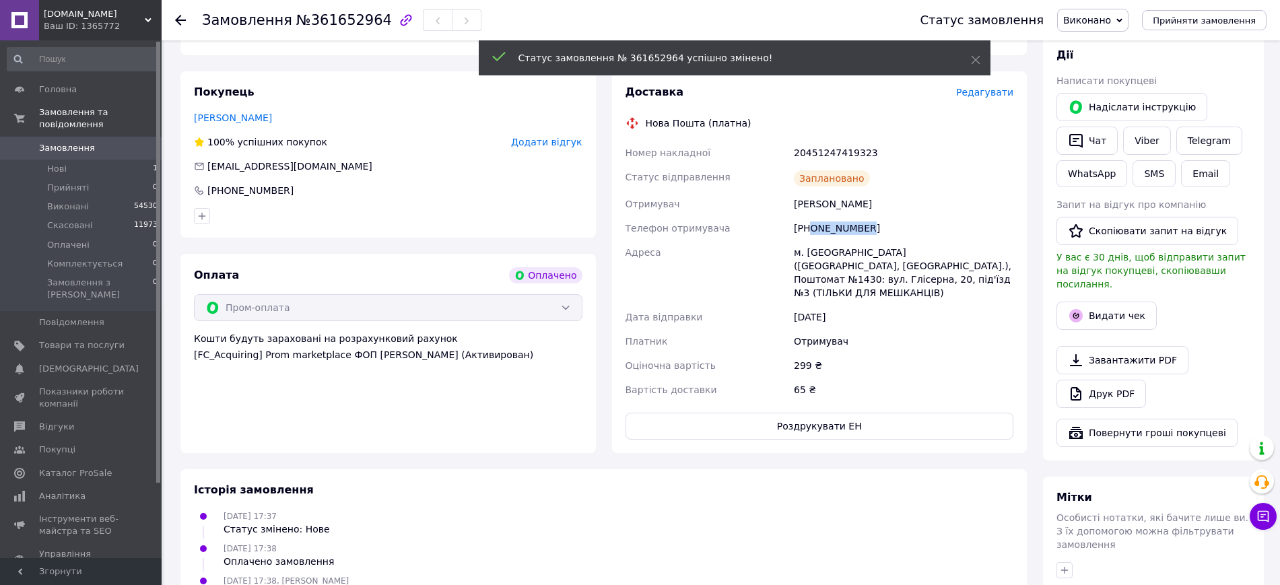
drag, startPoint x: 810, startPoint y: 214, endPoint x: 887, endPoint y: 214, distance: 76.7
click at [887, 216] on div "[PHONE_NUMBER]" at bounding box center [903, 228] width 225 height 24
copy div "0509195098"
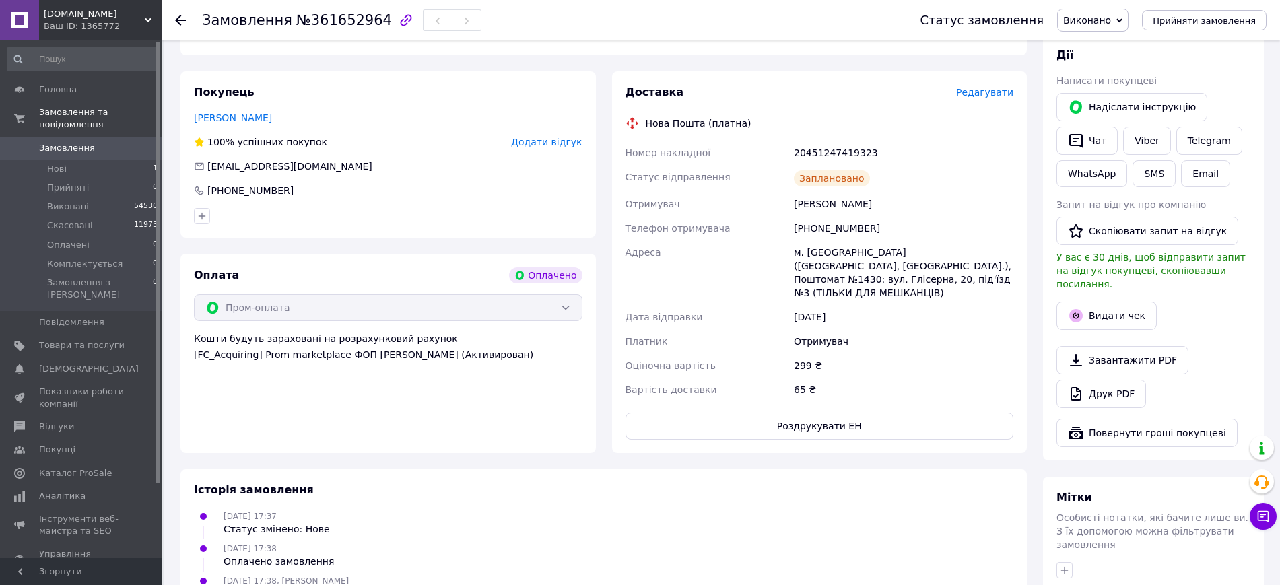
click at [825, 192] on div "[PERSON_NAME]" at bounding box center [903, 204] width 225 height 24
copy div "[PERSON_NAME]"
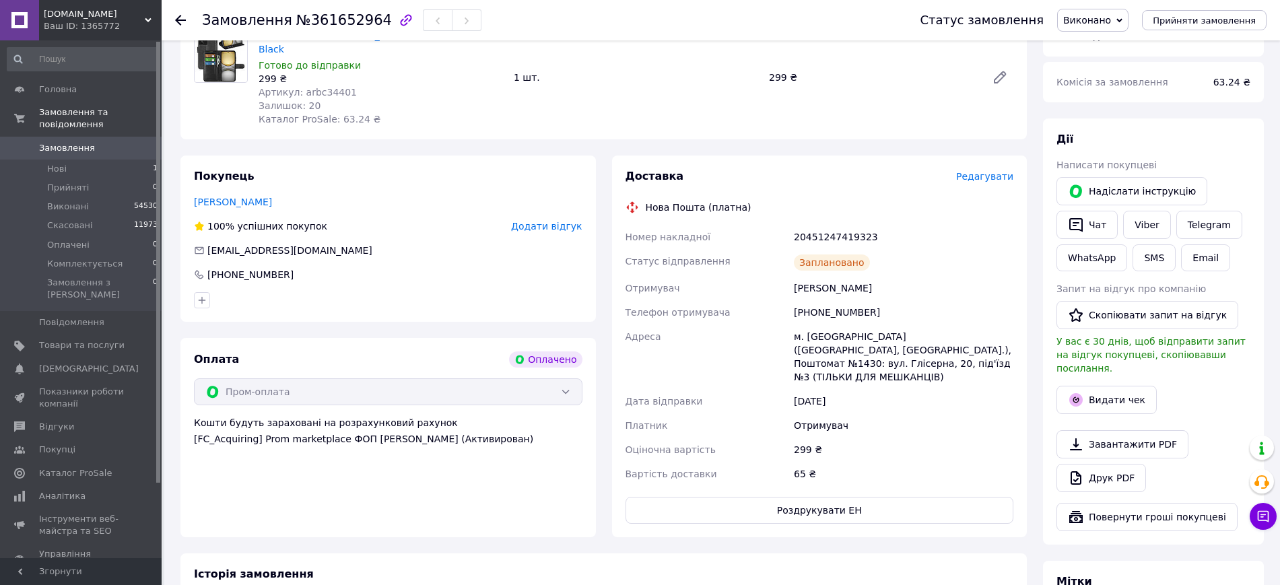
click at [853, 225] on div "20451247419323" at bounding box center [903, 237] width 225 height 24
copy div "20451247419323"
click at [1086, 228] on button "Чат" at bounding box center [1086, 225] width 61 height 28
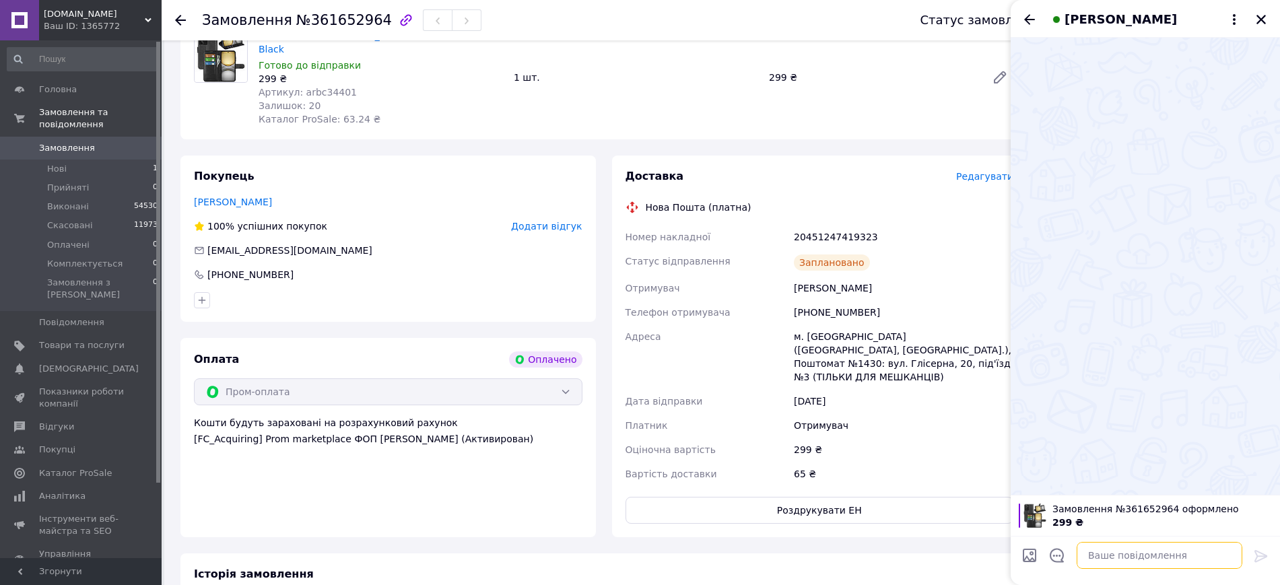
click at [1119, 546] on textarea at bounding box center [1159, 555] width 166 height 27
paste textarea "20451247419323"
type textarea "Доброго дня! Завтра відправка, ТТН: 20451247419323"
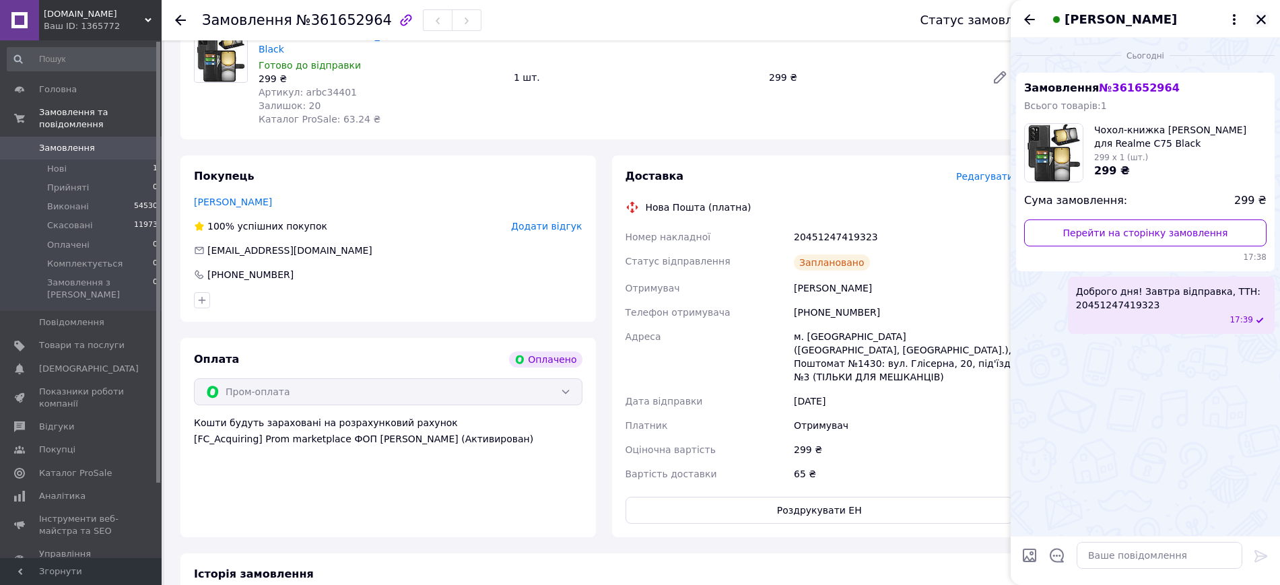
click at [1262, 16] on icon "Закрити" at bounding box center [1261, 19] width 12 height 12
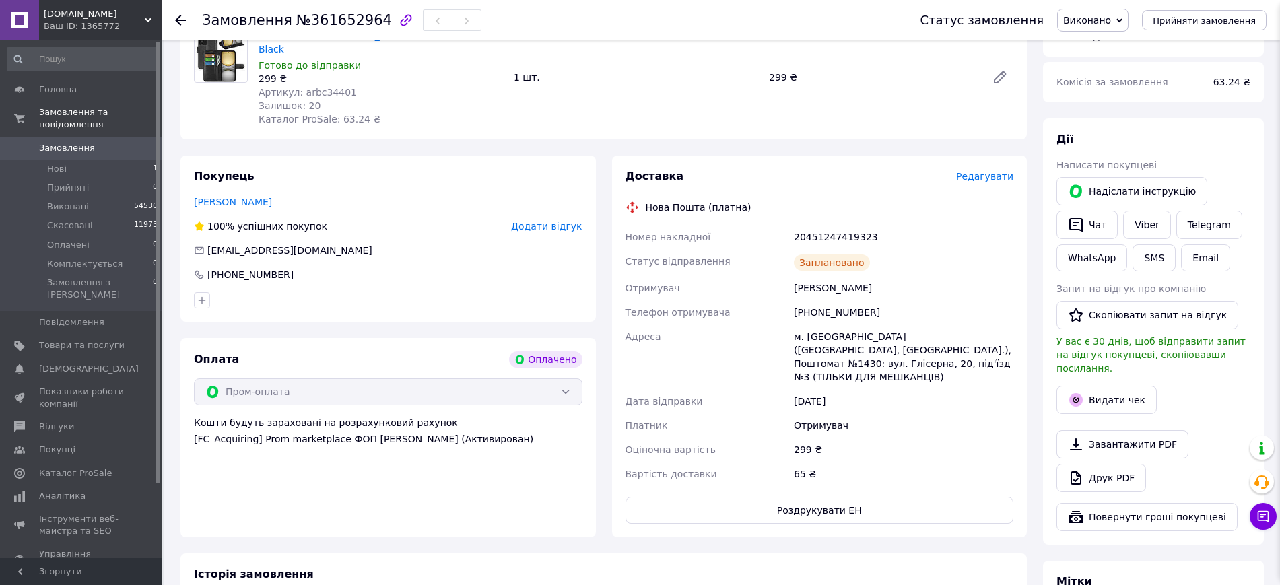
scroll to position [84, 0]
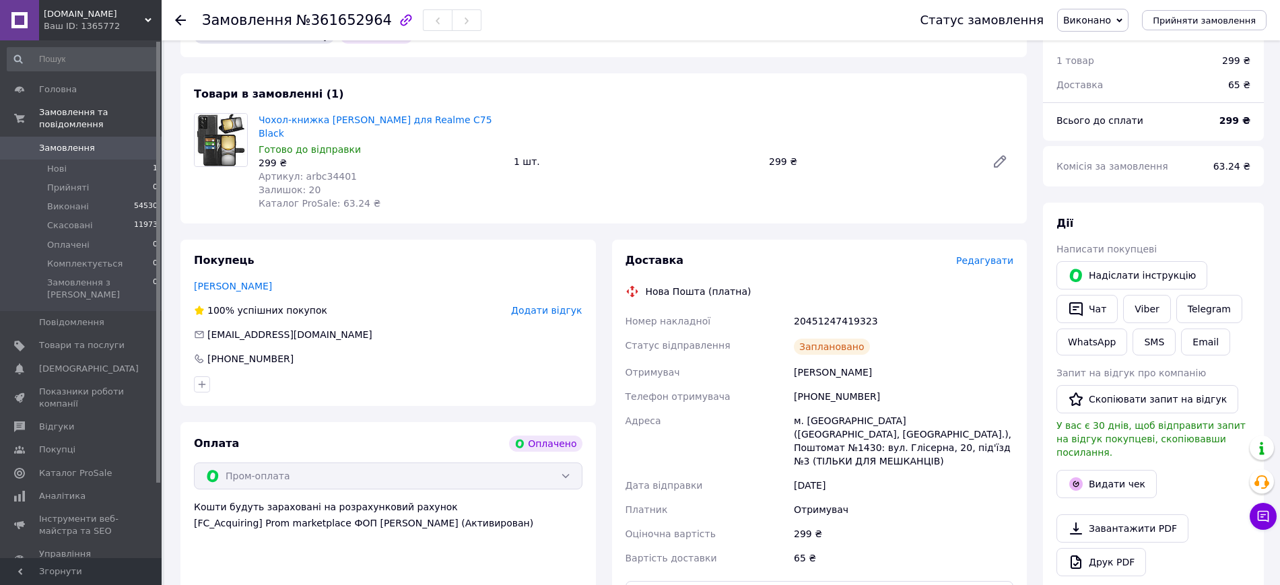
click at [325, 171] on span "Артикул: arbc34401" at bounding box center [307, 176] width 98 height 11
copy span "arbc34401"
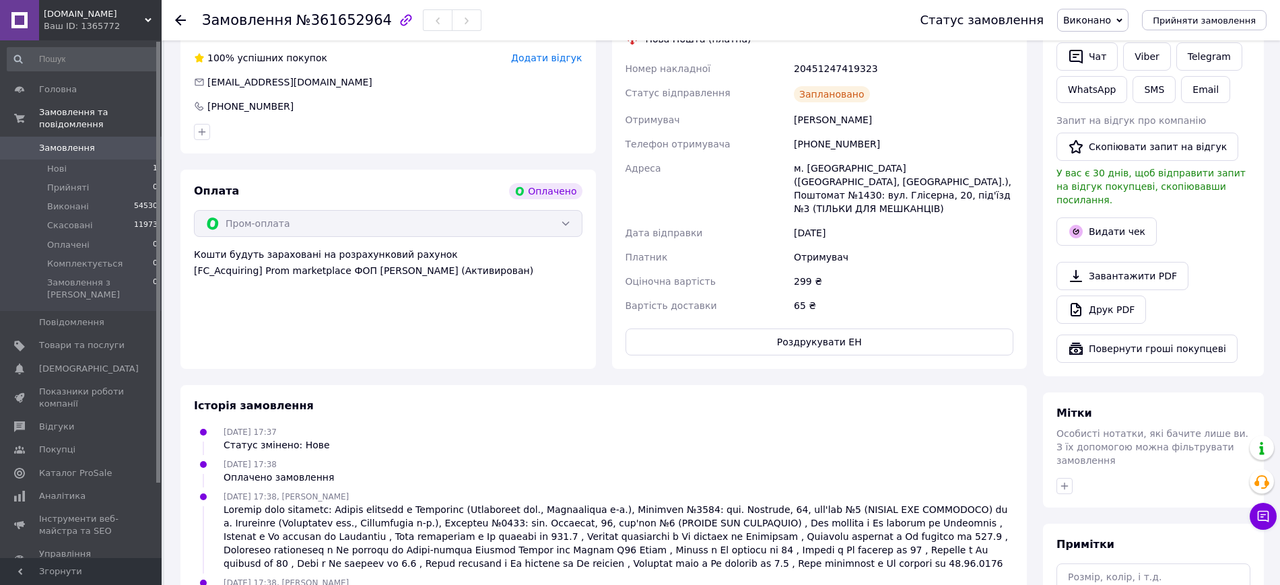
scroll to position [0, 0]
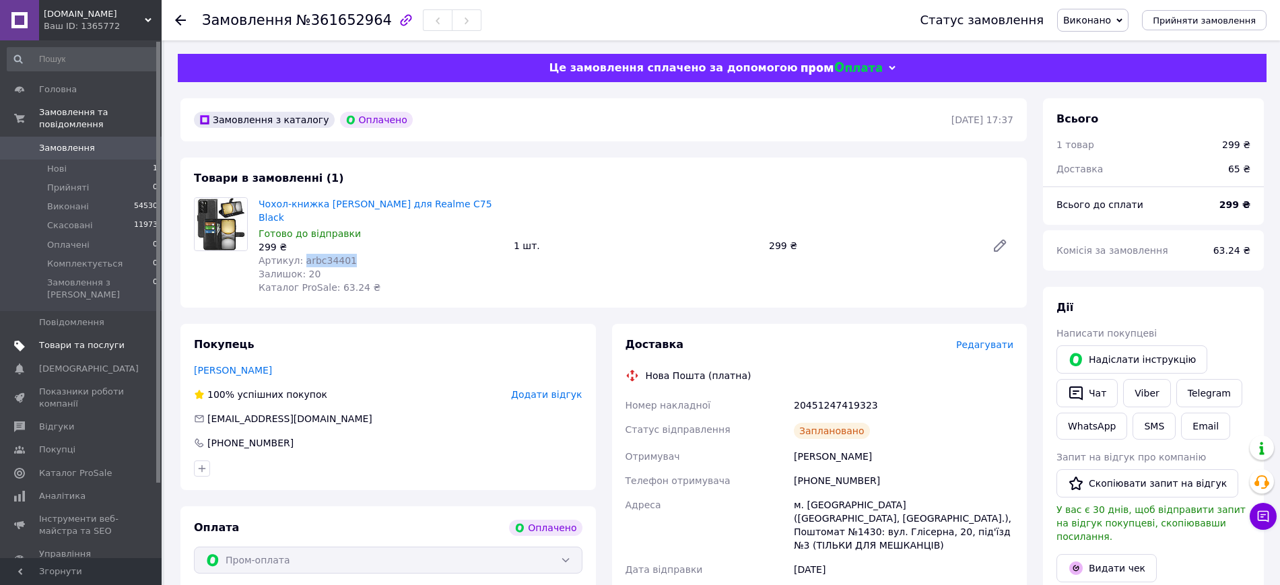
click at [127, 339] on span at bounding box center [143, 345] width 37 height 12
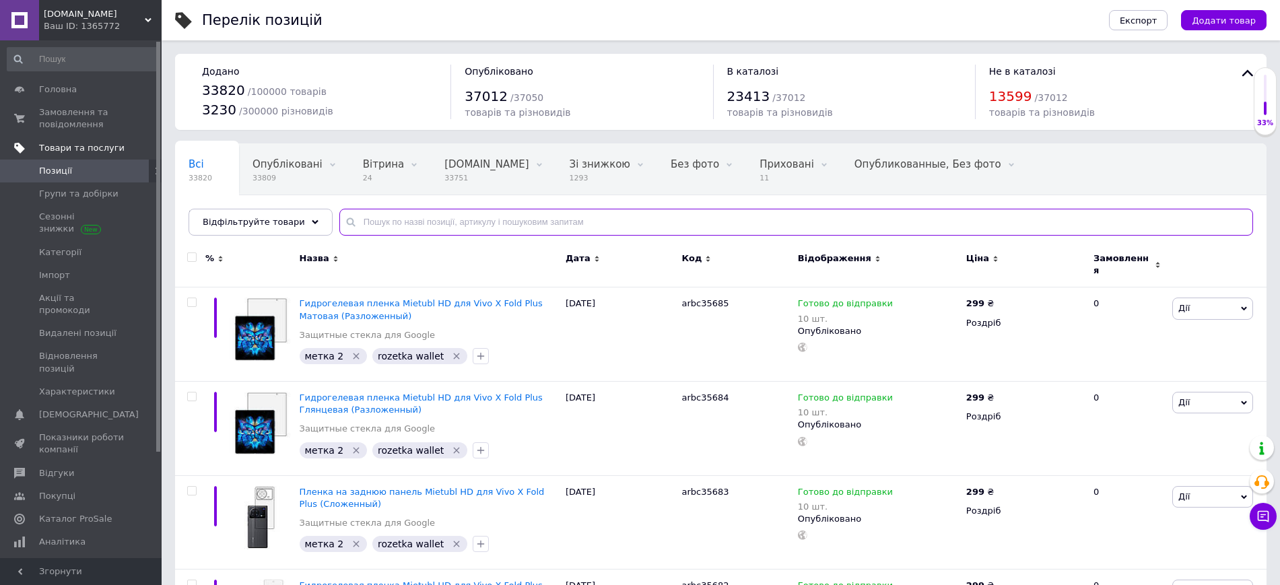
click at [485, 214] on input "text" at bounding box center [795, 222] width 913 height 27
paste input "arbc34401"
type input "arbc34401"
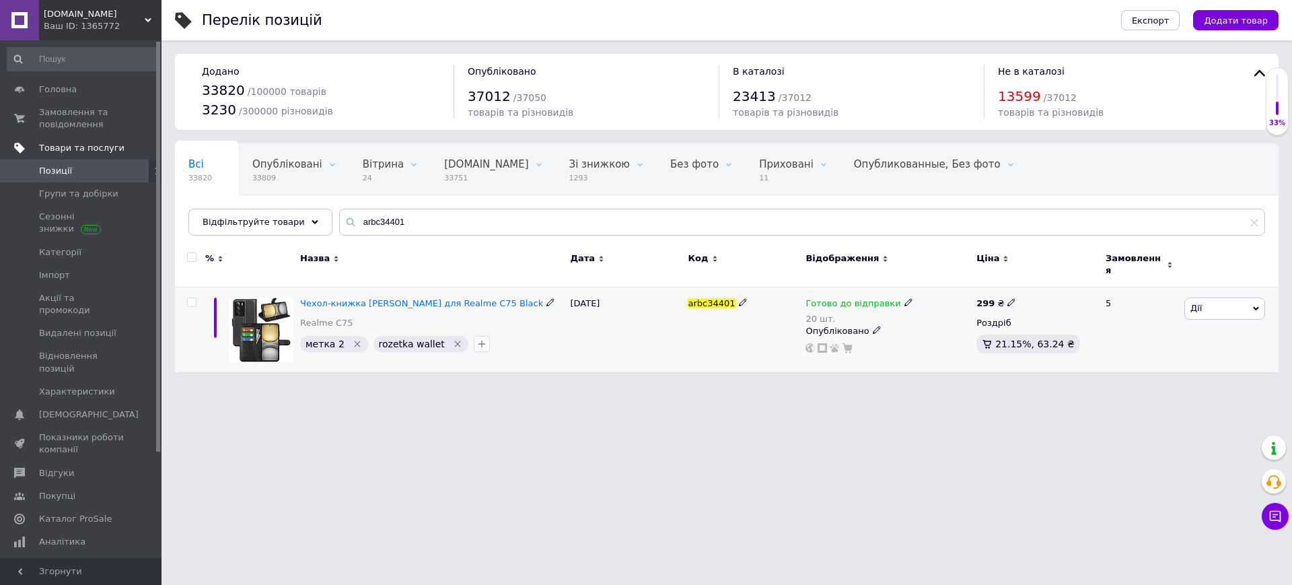
click at [848, 300] on span "Готово до відправки" at bounding box center [853, 305] width 95 height 14
click at [942, 343] on li "Немає в наявності" at bounding box center [977, 352] width 128 height 19
click at [942, 344] on input "20" at bounding box center [964, 357] width 102 height 27
click at [576, 325] on div "[DATE]" at bounding box center [626, 329] width 118 height 85
click at [452, 339] on icon "Видалити мітку" at bounding box center [457, 344] width 11 height 11
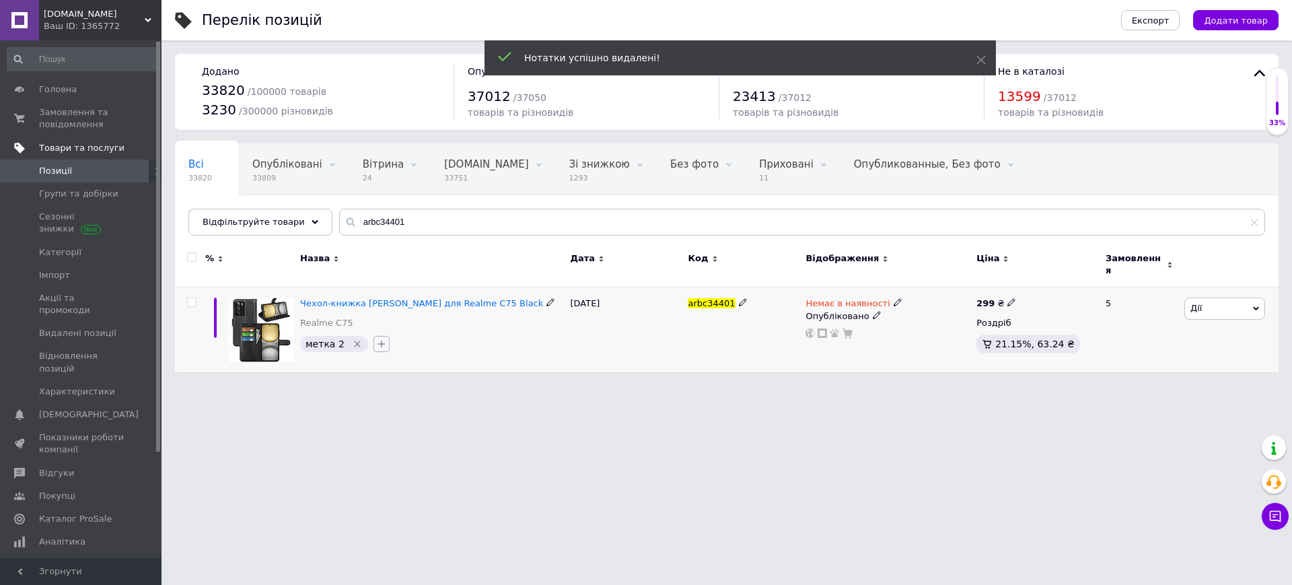
click at [379, 339] on icon "button" at bounding box center [381, 344] width 11 height 11
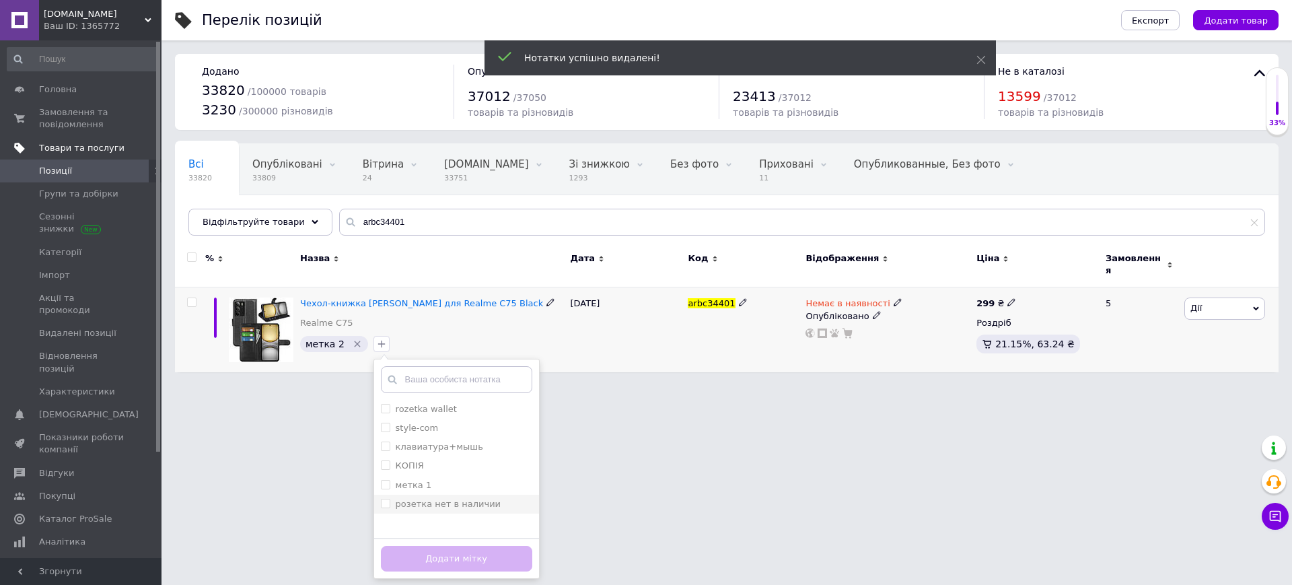
click at [382, 499] on input "розетка нет в наличии" at bounding box center [385, 503] width 9 height 9
checkbox input "true"
click at [408, 546] on button "Додати мітку" at bounding box center [456, 559] width 151 height 26
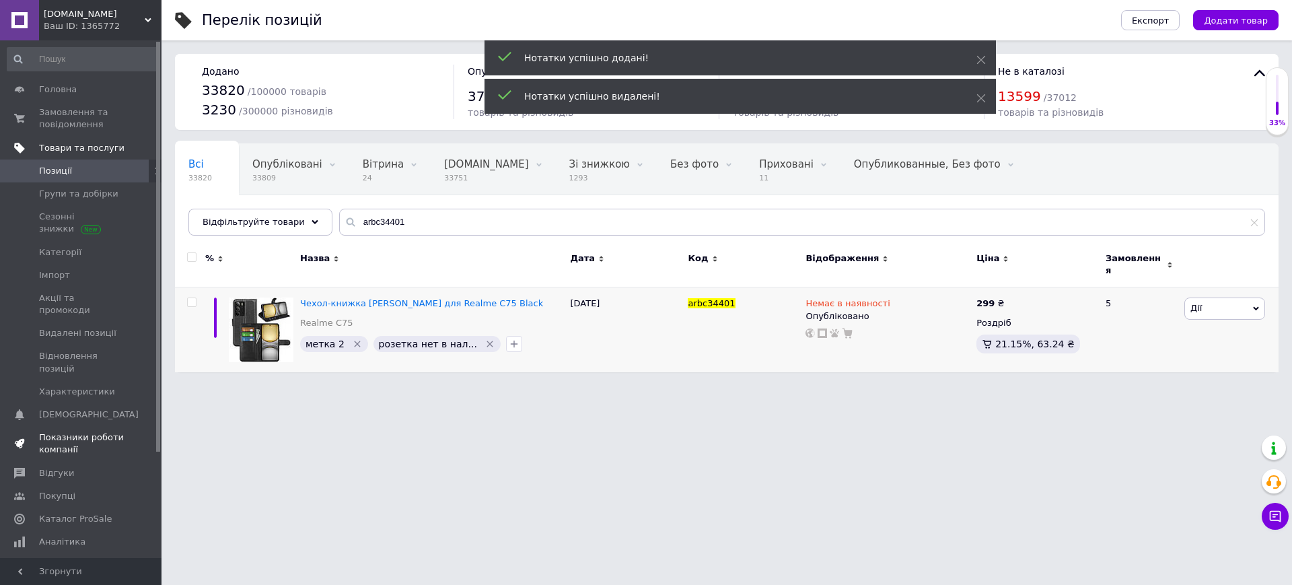
click at [123, 431] on span "Показники роботи компанії" at bounding box center [81, 443] width 85 height 24
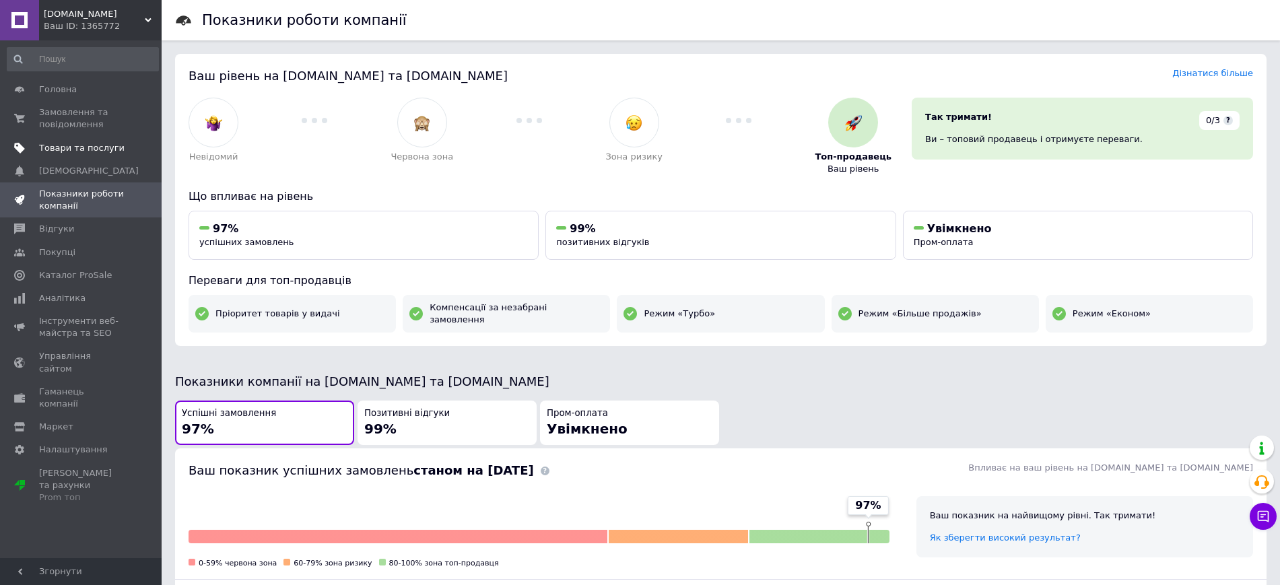
click at [98, 13] on span "[DOMAIN_NAME]" at bounding box center [94, 14] width 101 height 12
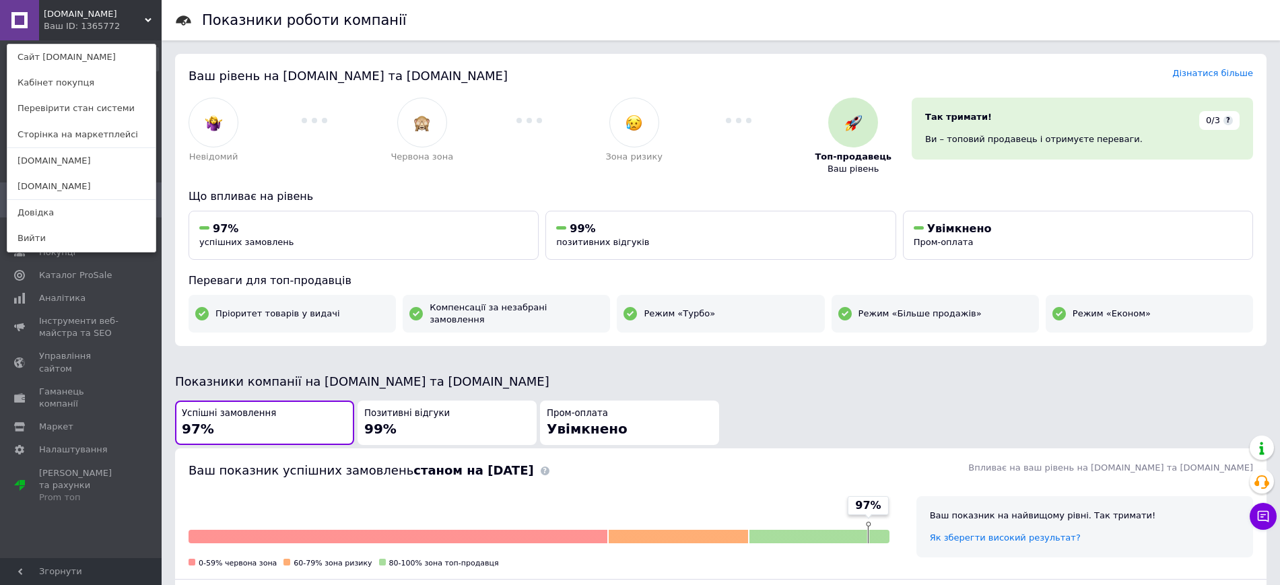
click at [106, 32] on div "[DOMAIN_NAME] Ваш ID: 1365772 Сайт [DOMAIN_NAME] Кабінет покупця Перевірити ста…" at bounding box center [81, 20] width 162 height 40
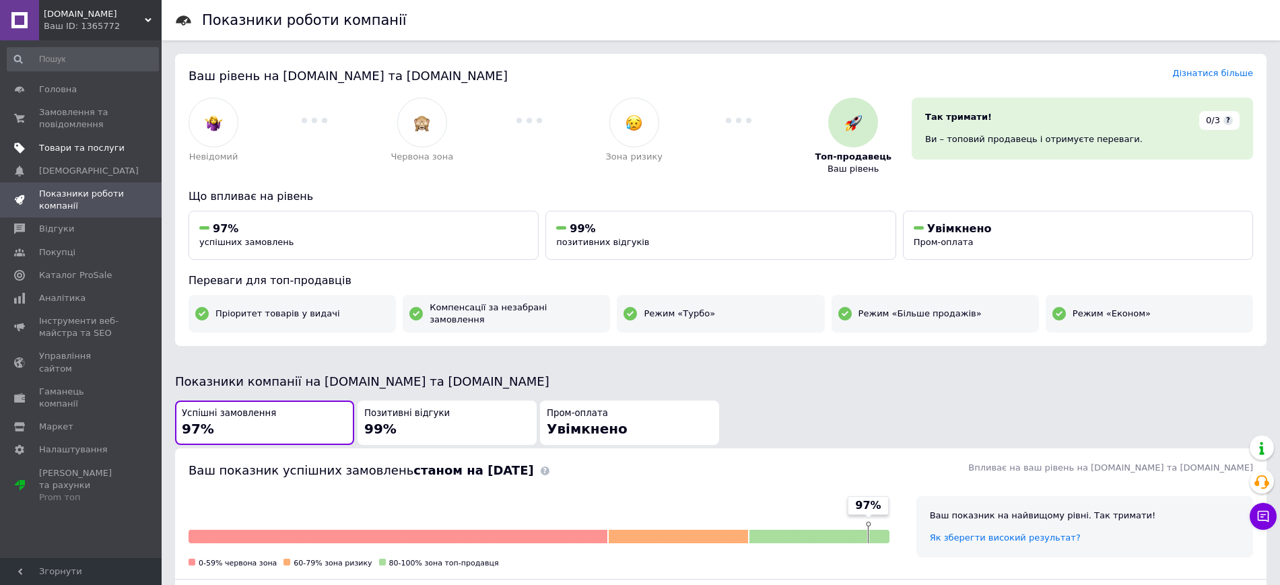
click at [92, 147] on span "Товари та послуги" at bounding box center [81, 148] width 85 height 12
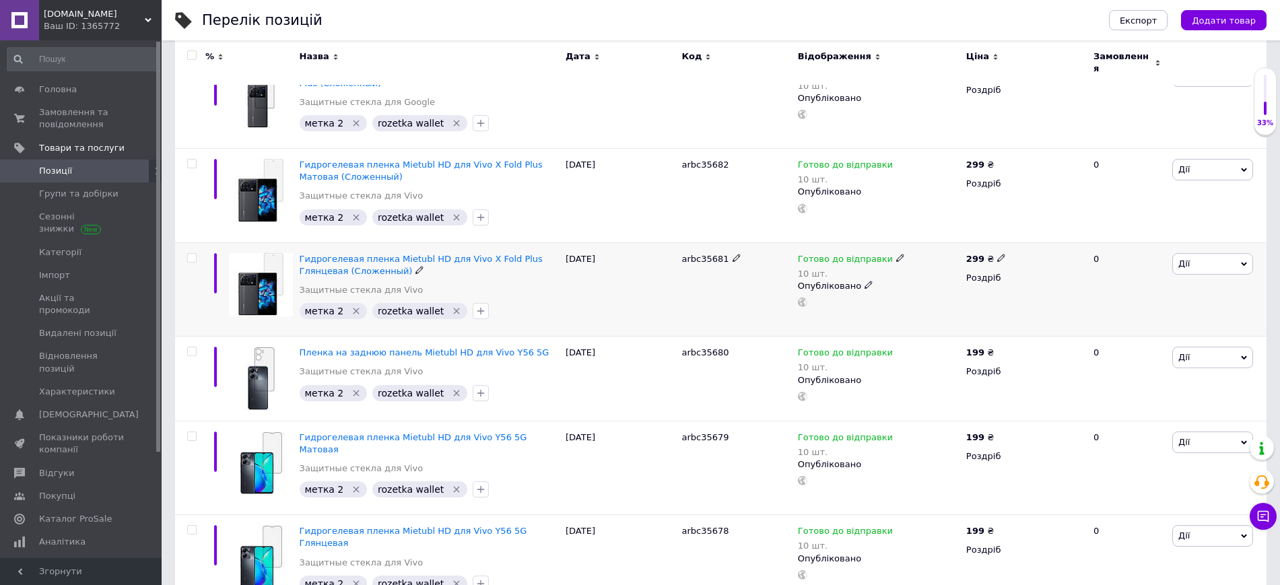
scroll to position [589, 0]
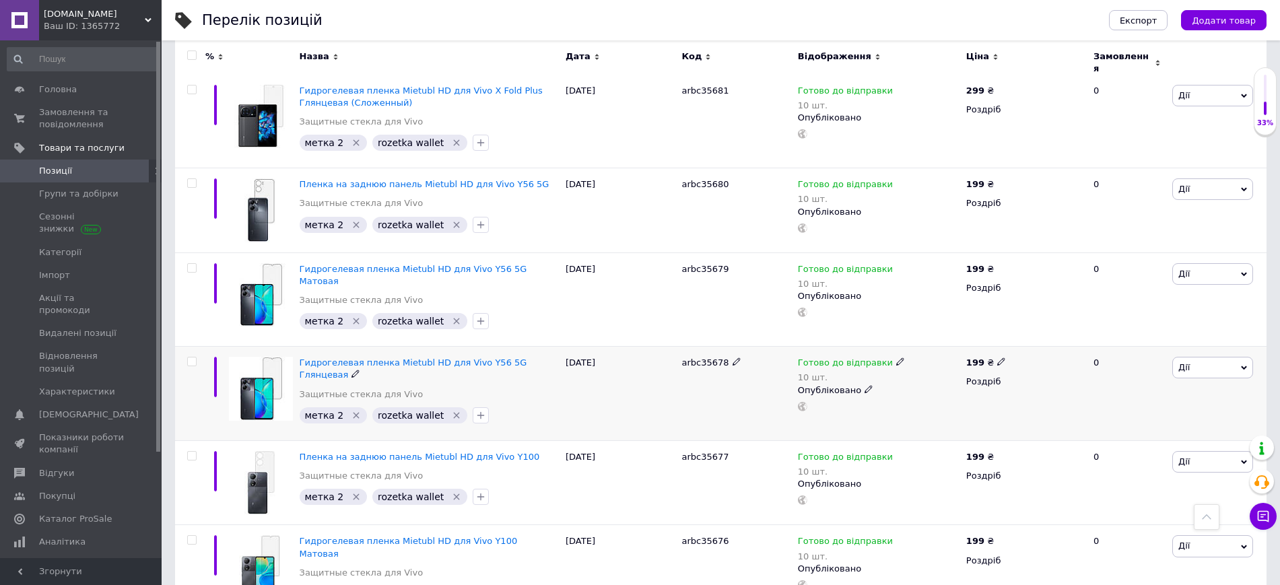
click at [1233, 357] on span "Дії" at bounding box center [1212, 368] width 81 height 22
click at [1138, 422] on li "Копіювати" at bounding box center [1163, 431] width 178 height 19
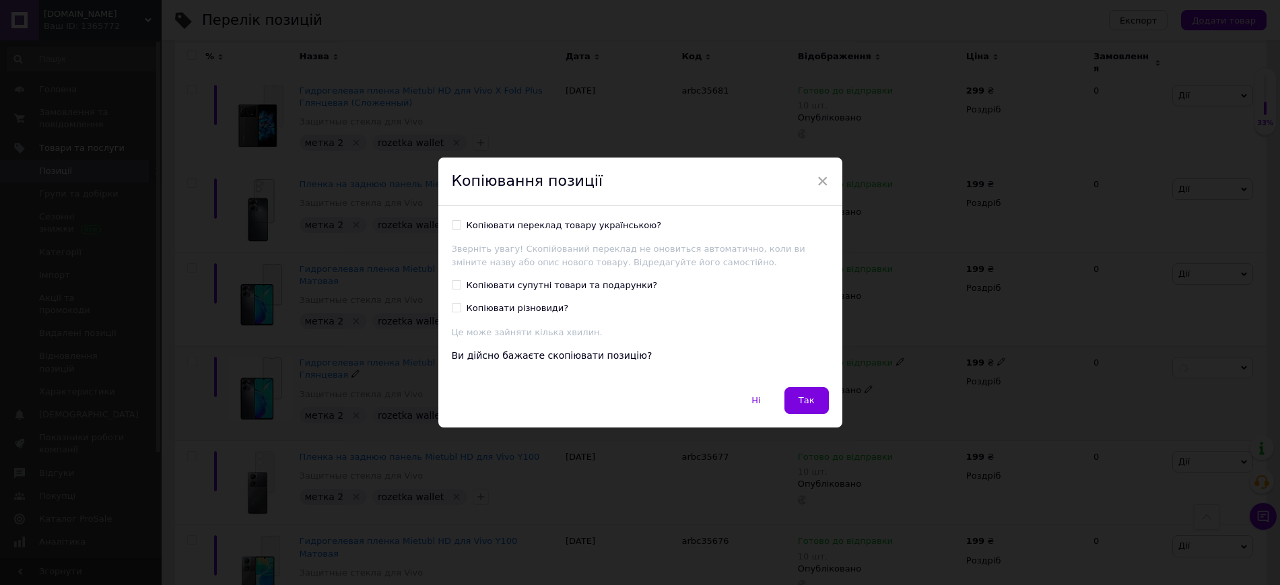
scroll to position [534, 0]
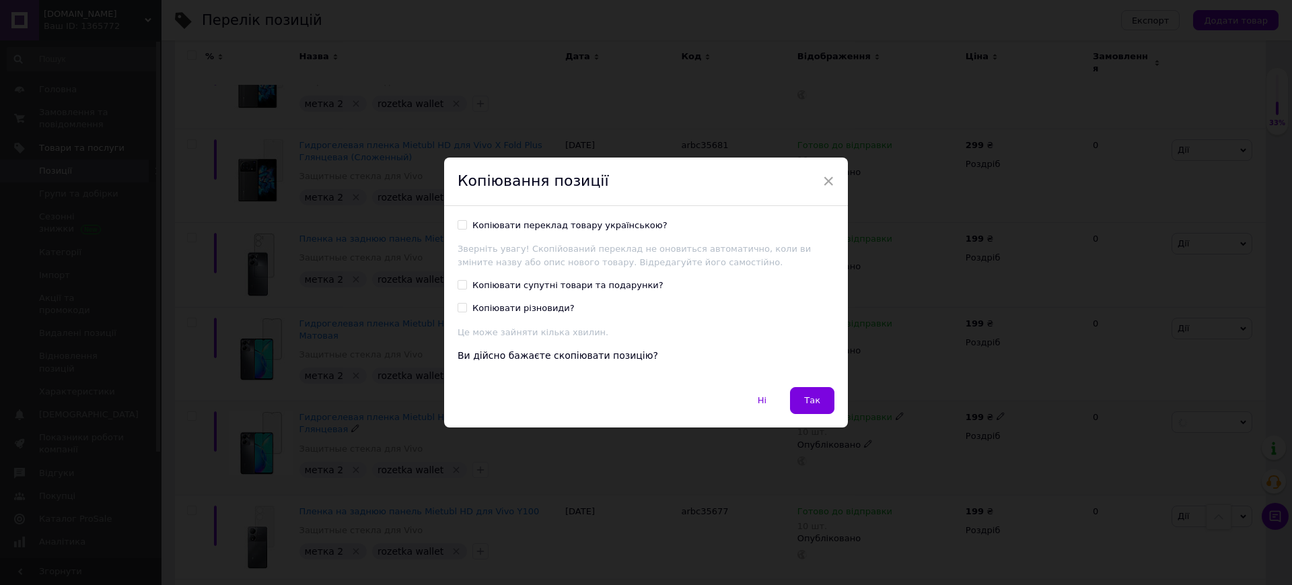
click at [625, 226] on div "Копіювати переклад товару українською?" at bounding box center [570, 225] width 195 height 12
click at [466, 226] on input "Копіювати переклад товару українською?" at bounding box center [462, 224] width 9 height 9
checkbox input "true"
click at [808, 392] on button "Так" at bounding box center [812, 400] width 44 height 27
